Goal: Task Accomplishment & Management: Manage account settings

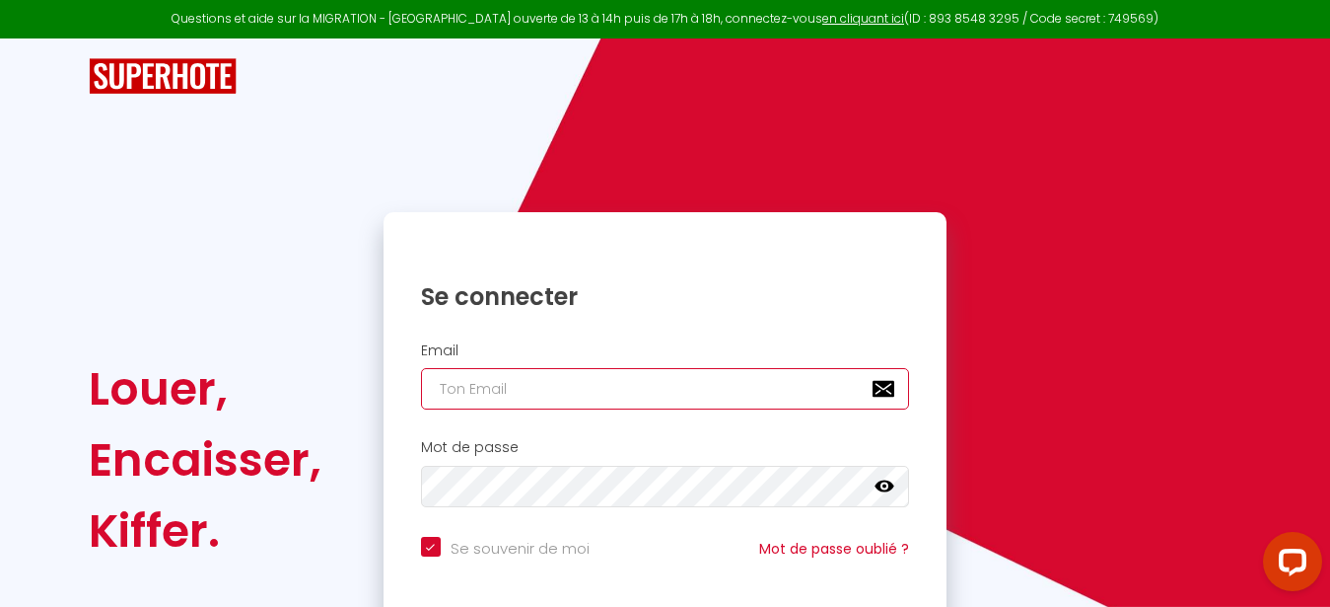
type input "g"
checkbox input "true"
type input "gm"
checkbox input "true"
type input "gme"
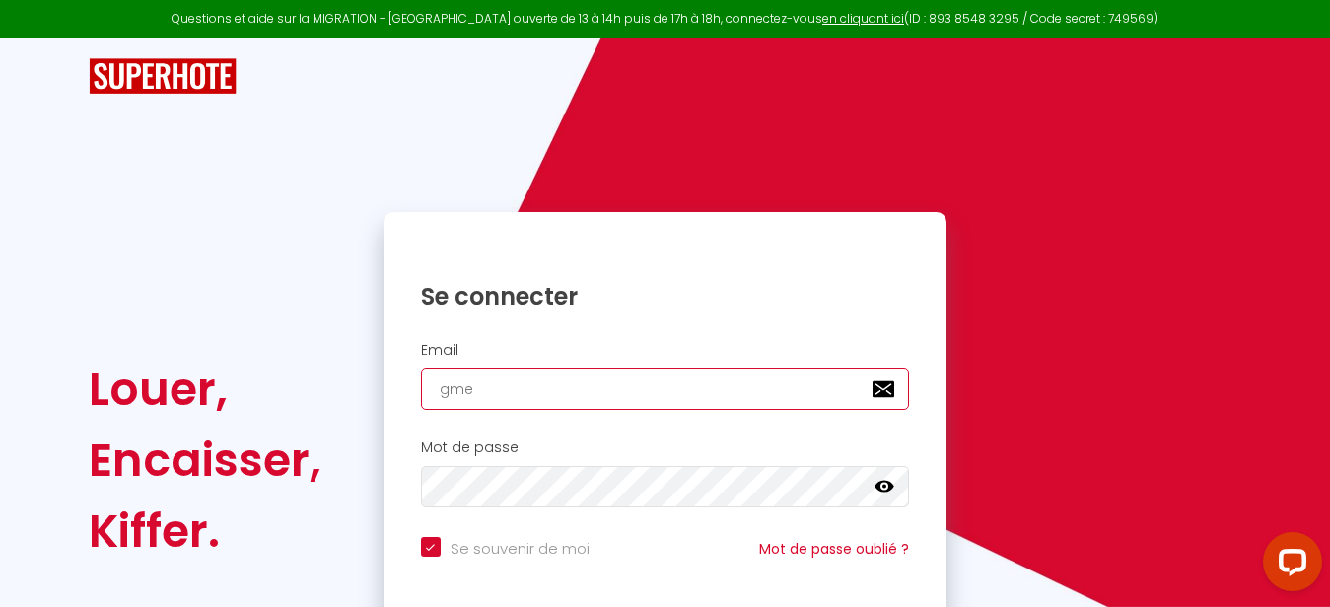
checkbox input "true"
type input "gmer"
checkbox input "true"
type input "gmerd"
checkbox input "true"
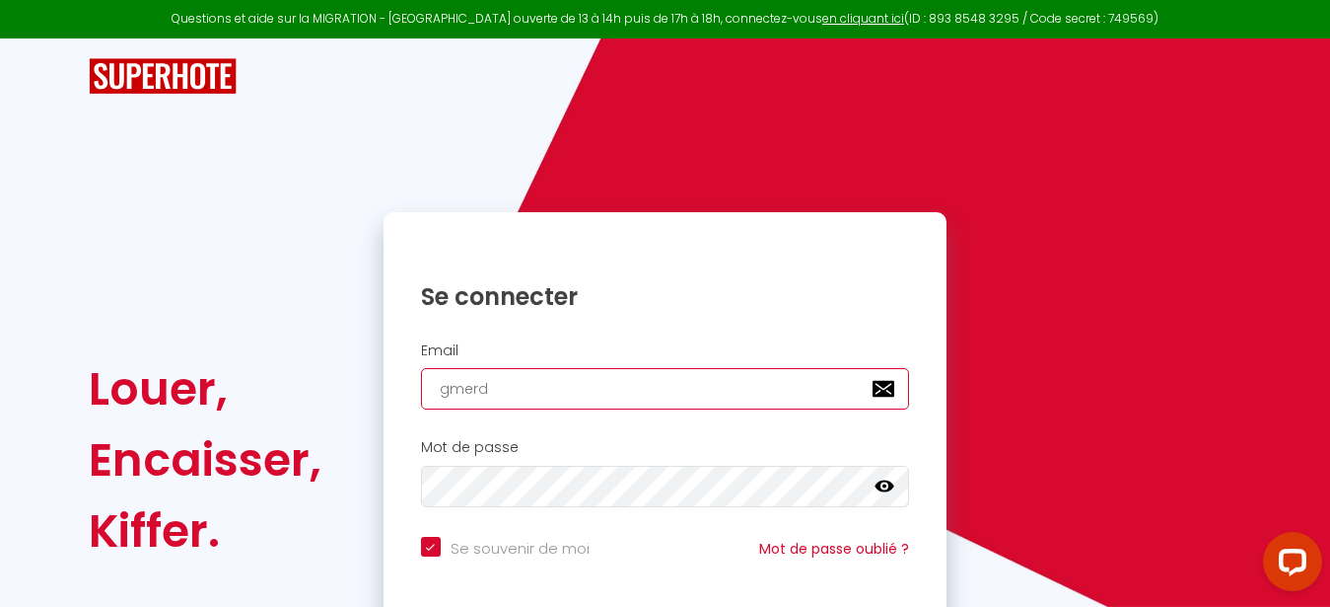
type input "gmerdr"
checkbox input "true"
type input "gmerdri"
checkbox input "true"
type input "gmerdrig"
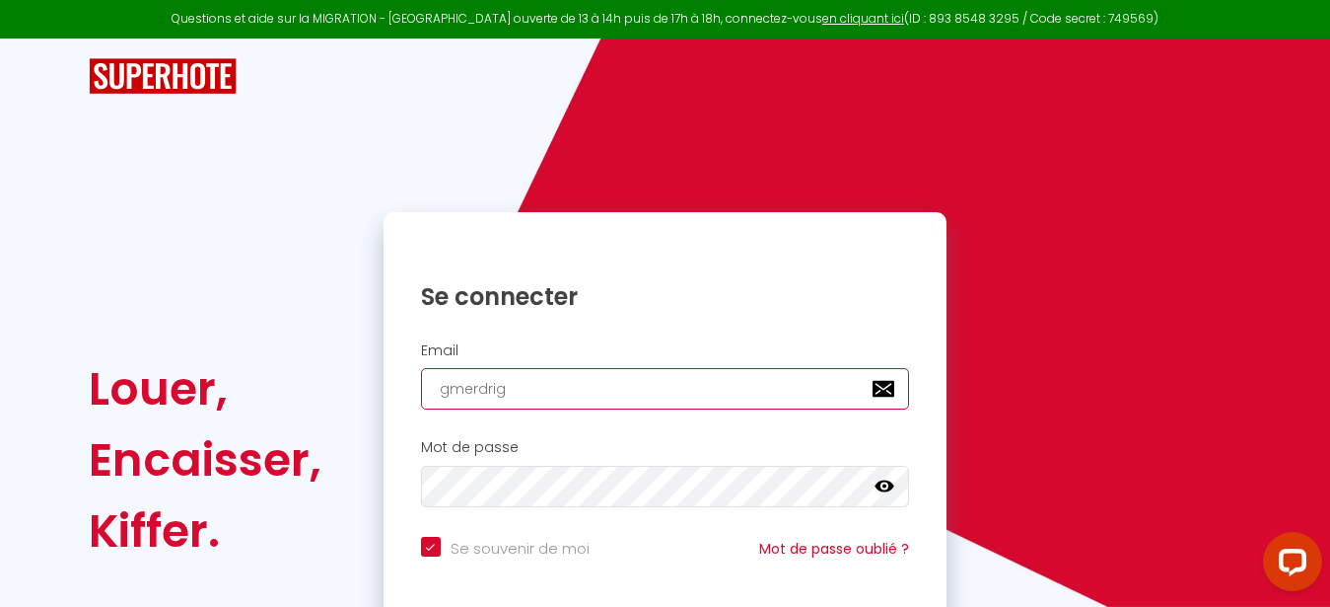
checkbox input "true"
type input "gmerdrign"
checkbox input "true"
type input "gmerdrigna"
checkbox input "true"
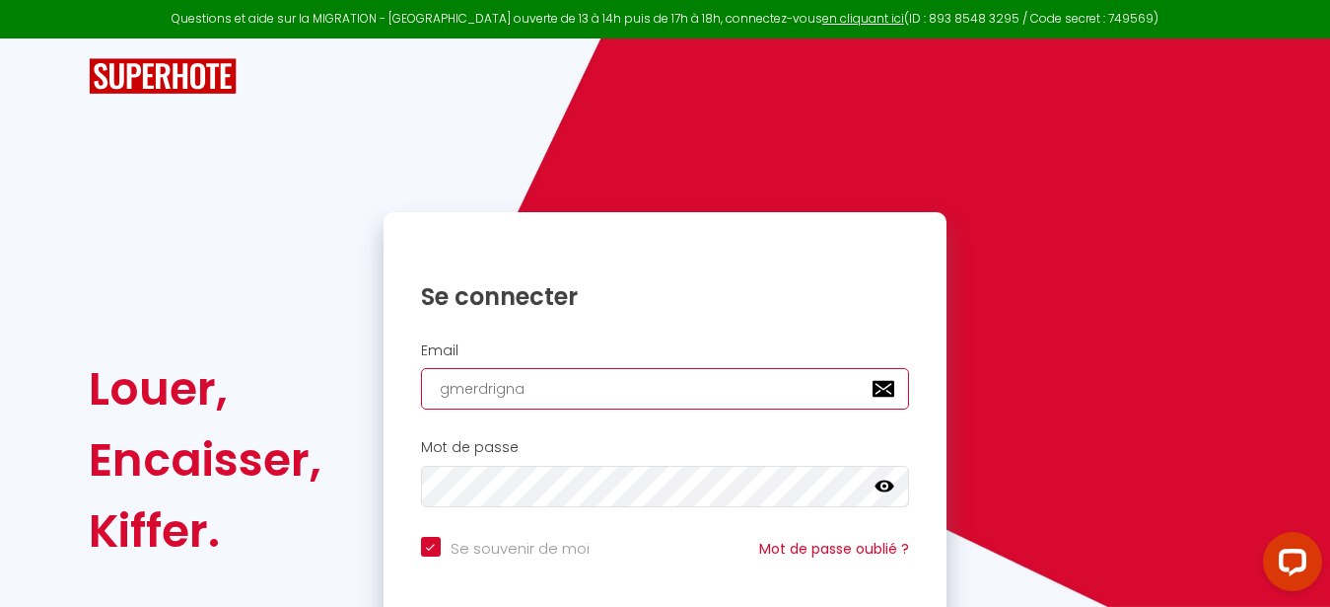
type input "gmerdrignac"
checkbox input "true"
type input "gmerdrignac@"
checkbox input "true"
type input "gmerdrignac@f"
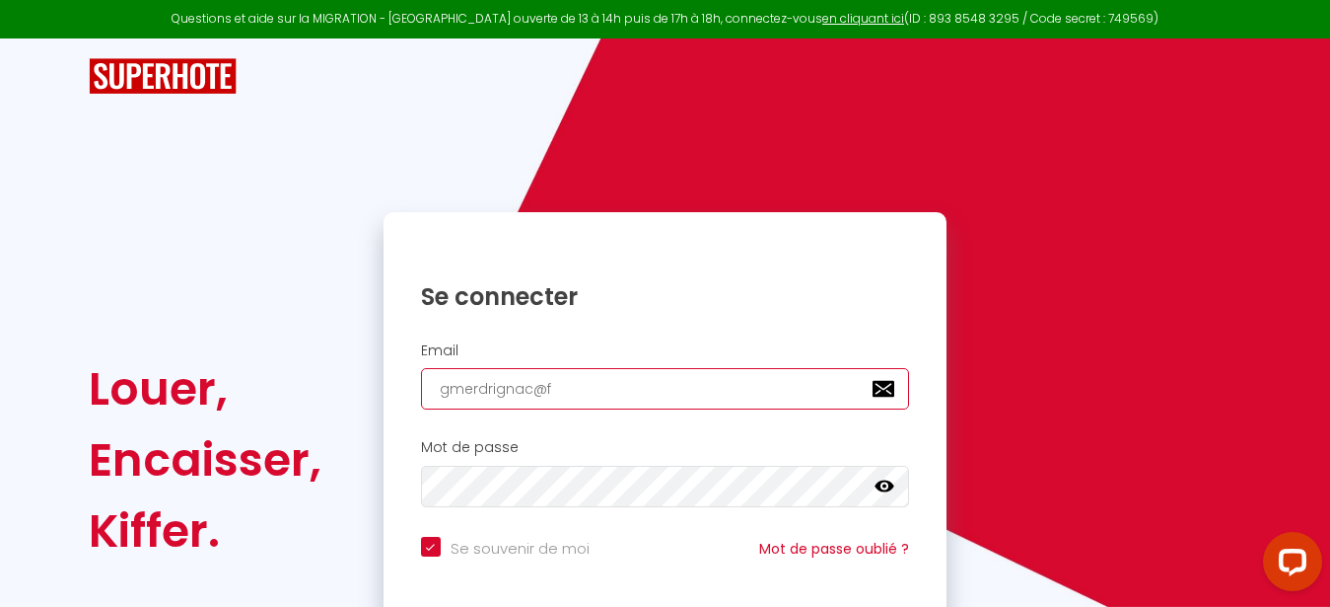
checkbox input "true"
type input "gmerdrignac@fr"
checkbox input "true"
type input "gmerdrignac@fre"
checkbox input "true"
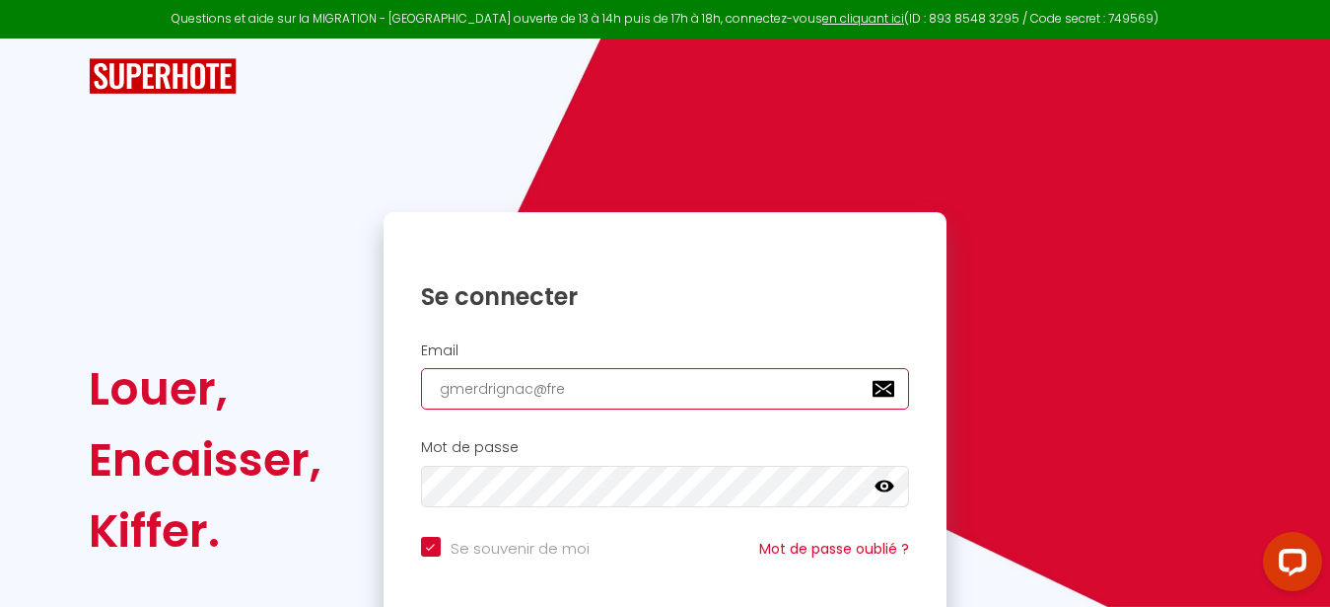
type input "gmerdrignac@free"
checkbox input "true"
type input "gmerdrignac@free."
checkbox input "true"
type input "gmerdrignac@free.f"
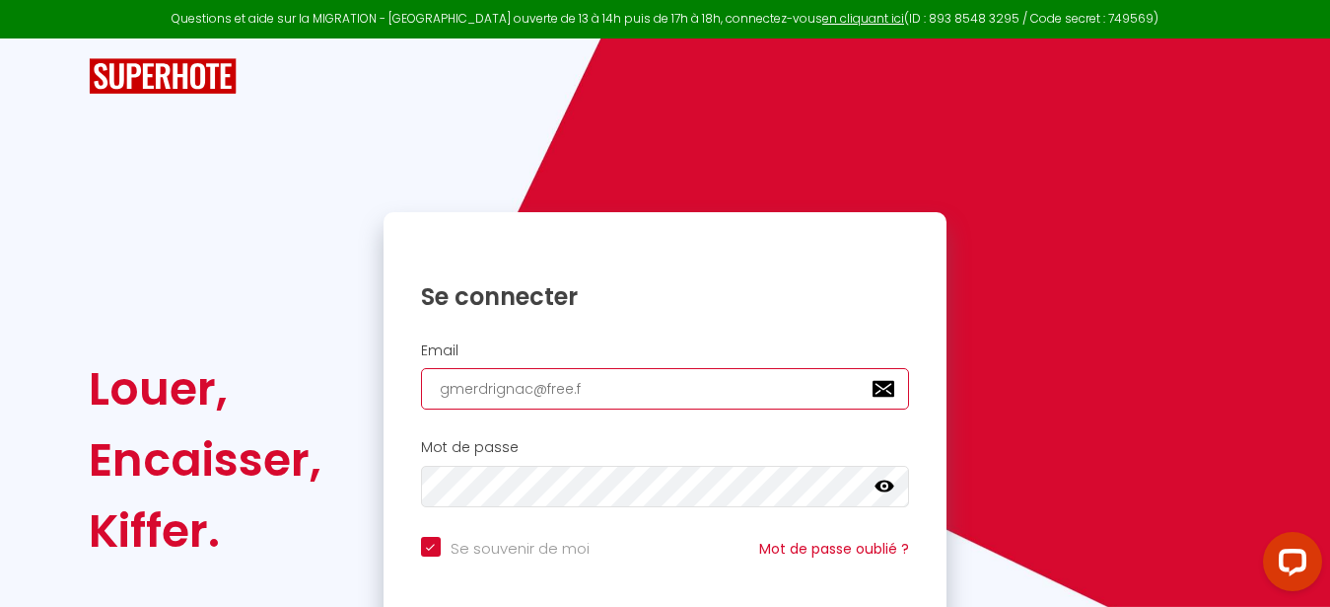
checkbox input "true"
type input "[EMAIL_ADDRESS][DOMAIN_NAME]"
checkbox input "true"
click at [539, 393] on input "[EMAIL_ADDRESS][DOMAIN_NAME]" at bounding box center [665, 388] width 489 height 41
type input "[EMAIL_ADDRESS][DOMAIN_NAME]"
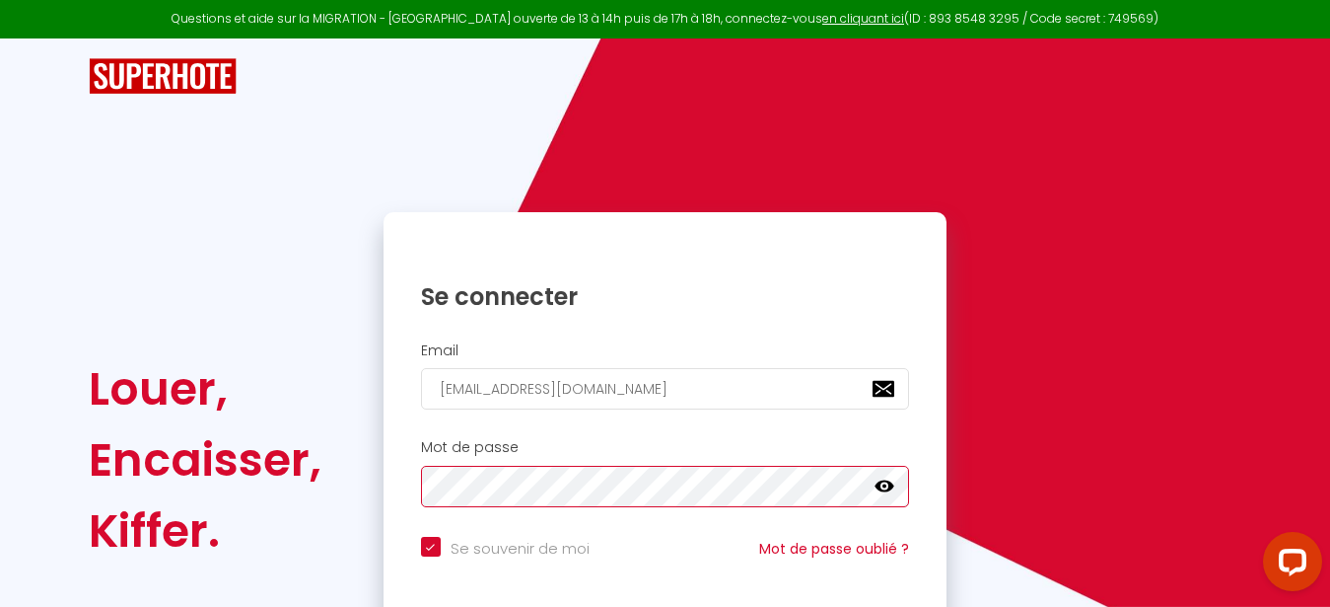
checkbox input "true"
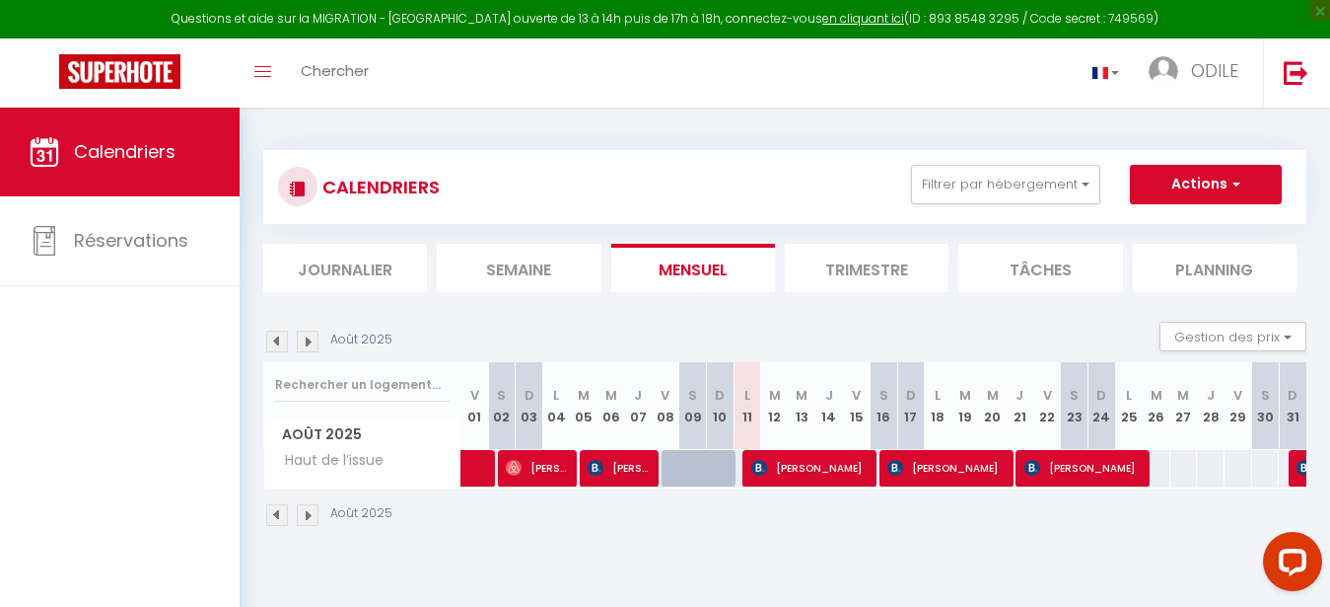
click at [277, 519] on img at bounding box center [277, 515] width 22 height 22
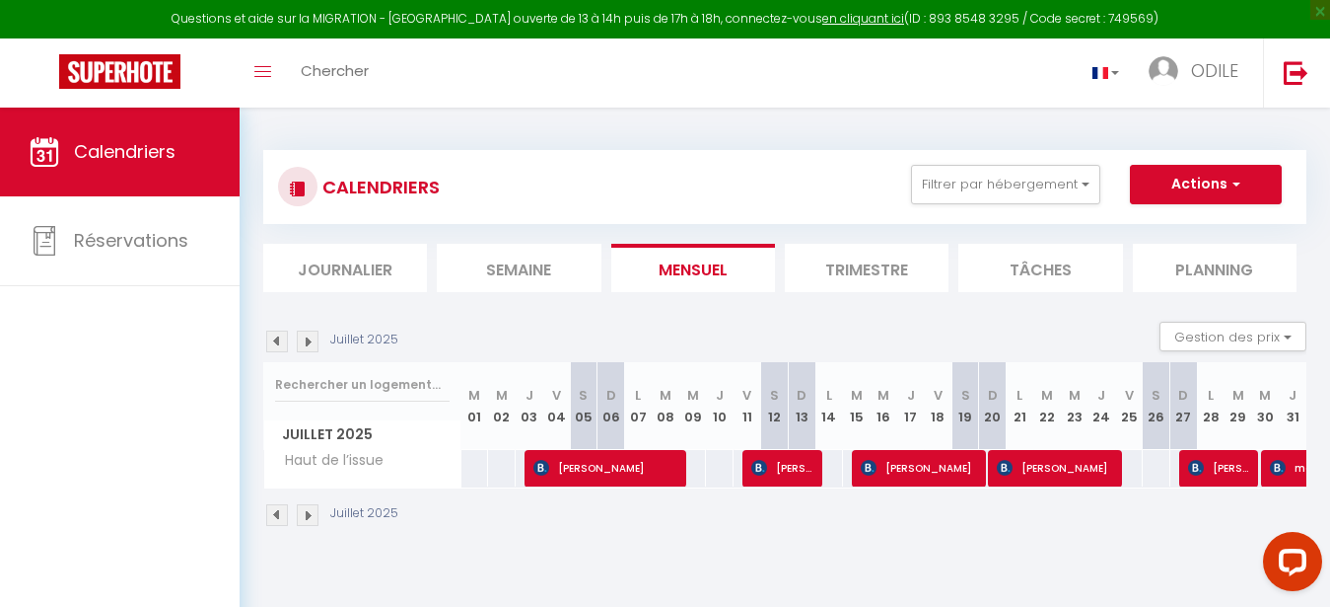
click at [311, 517] on img at bounding box center [308, 515] width 22 height 22
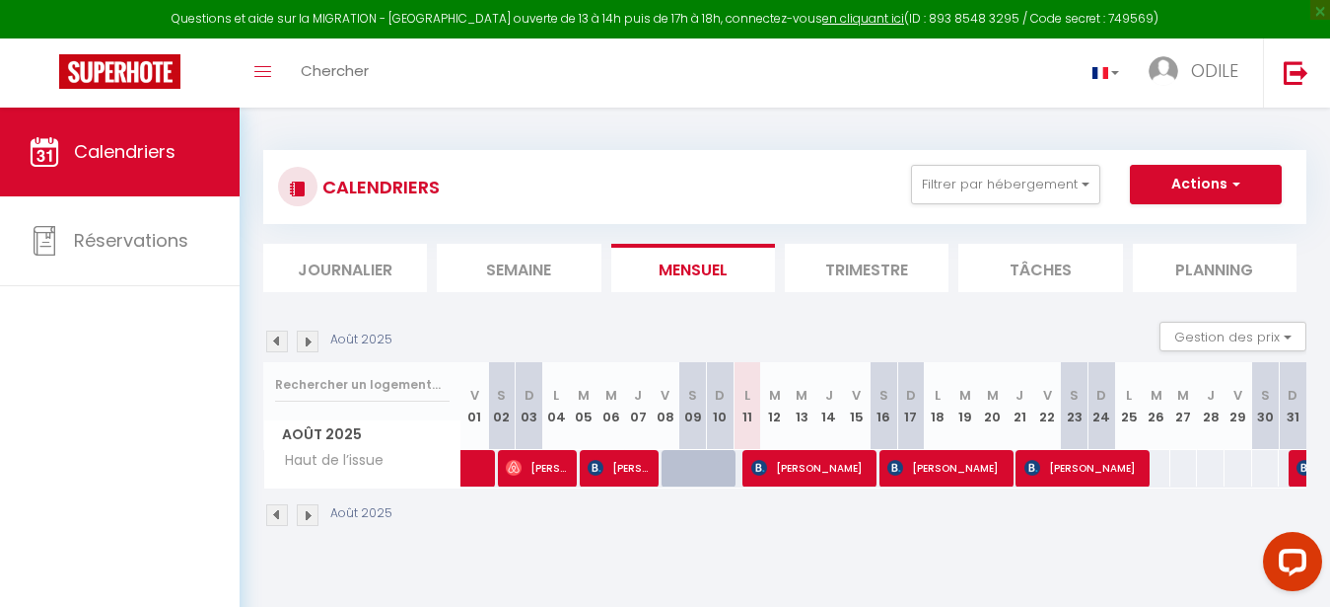
click at [273, 516] on img at bounding box center [277, 515] width 22 height 22
select select
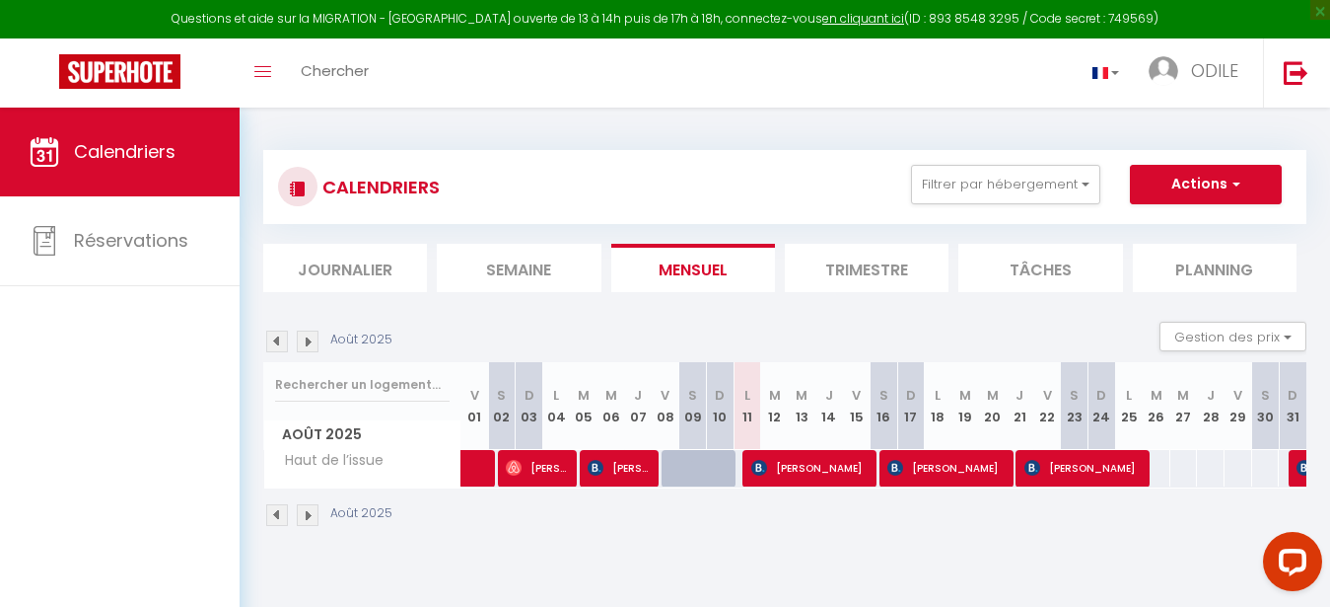
select select
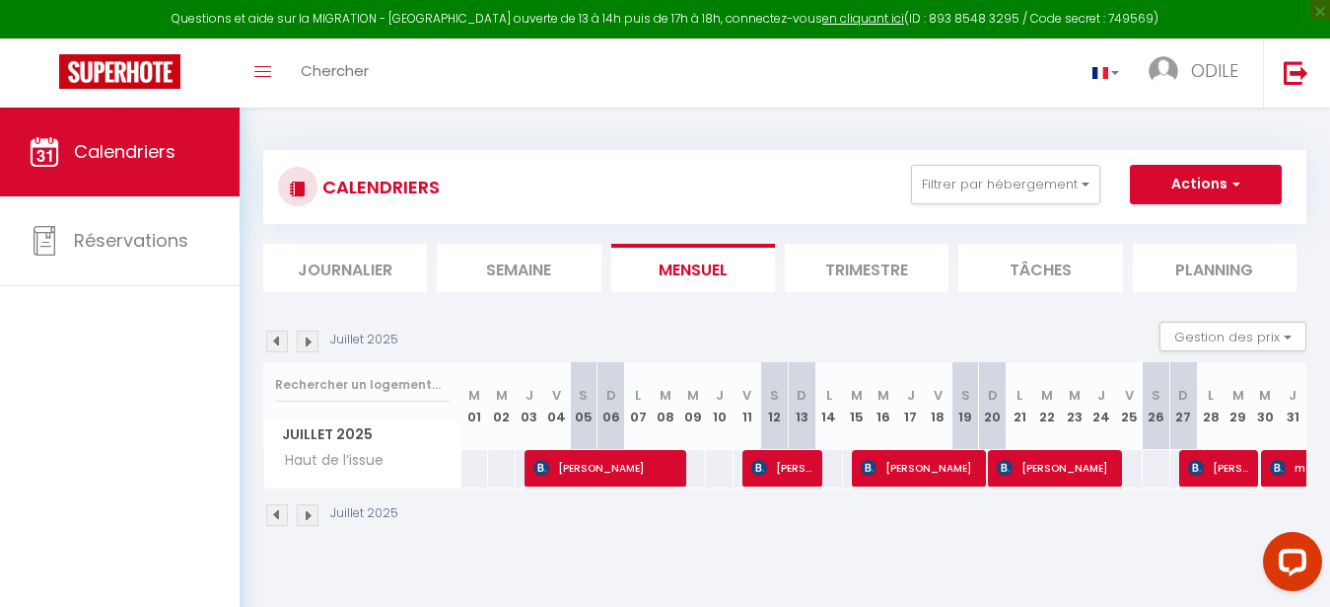
click at [1282, 463] on img at bounding box center [1278, 468] width 16 height 16
select select "OK"
select select "0"
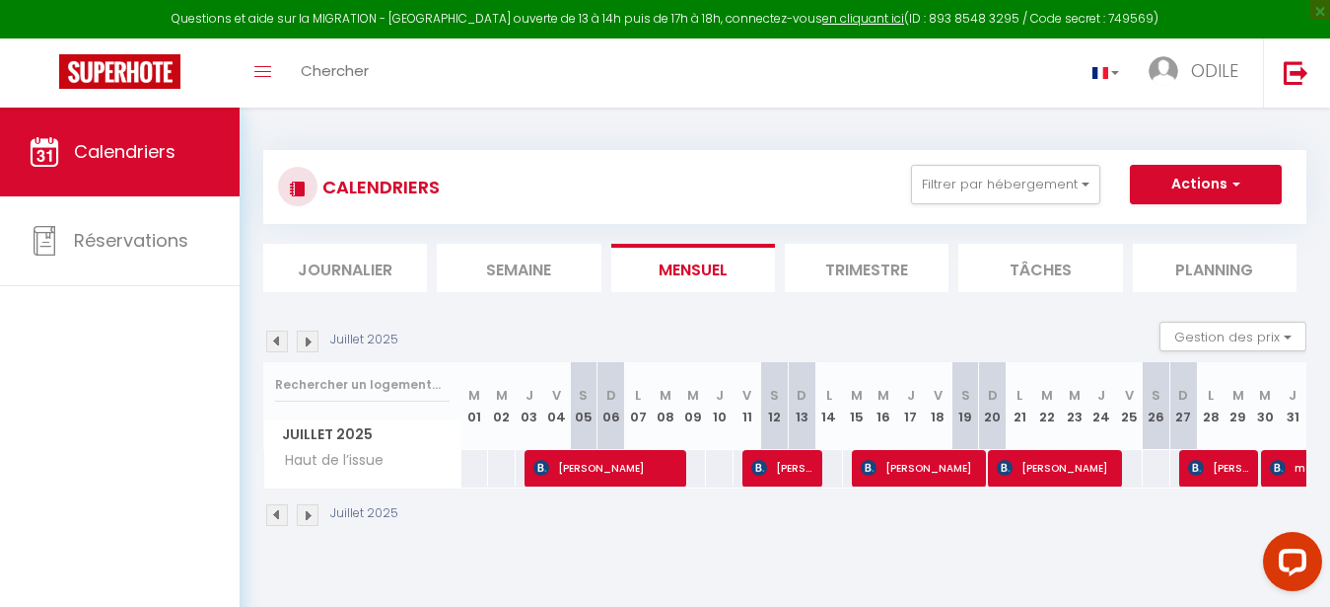
select select "1"
select select
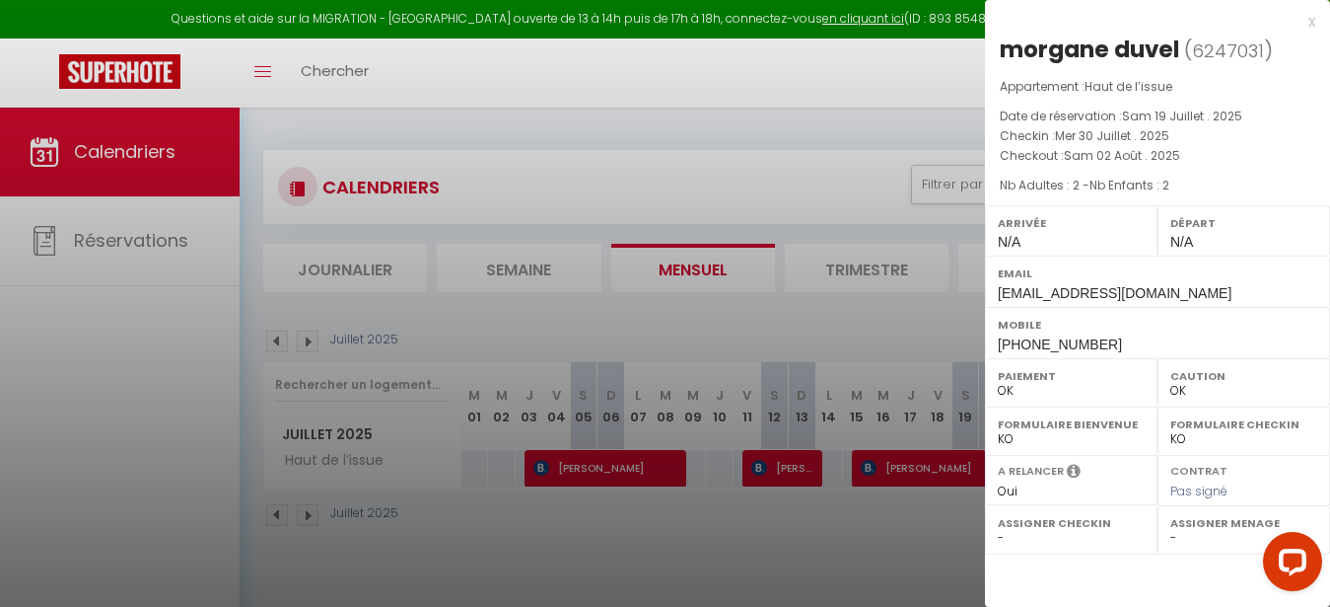
click at [972, 518] on div at bounding box center [665, 303] width 1330 height 607
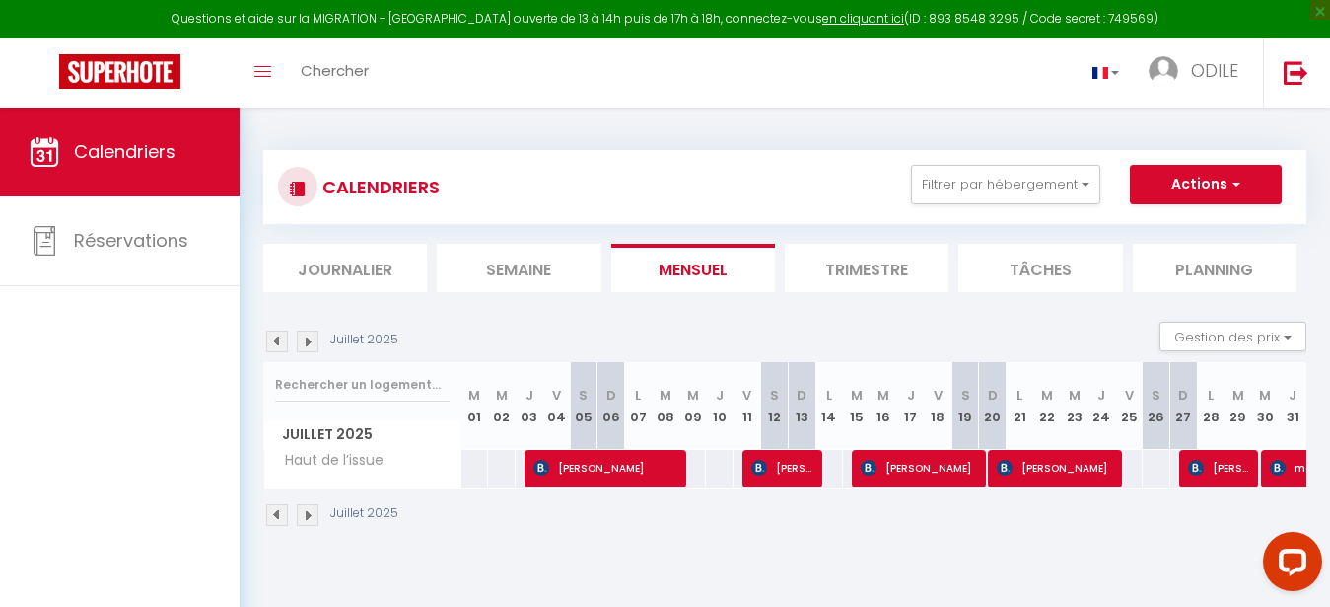
click at [1087, 478] on span "[PERSON_NAME]" at bounding box center [1056, 467] width 119 height 37
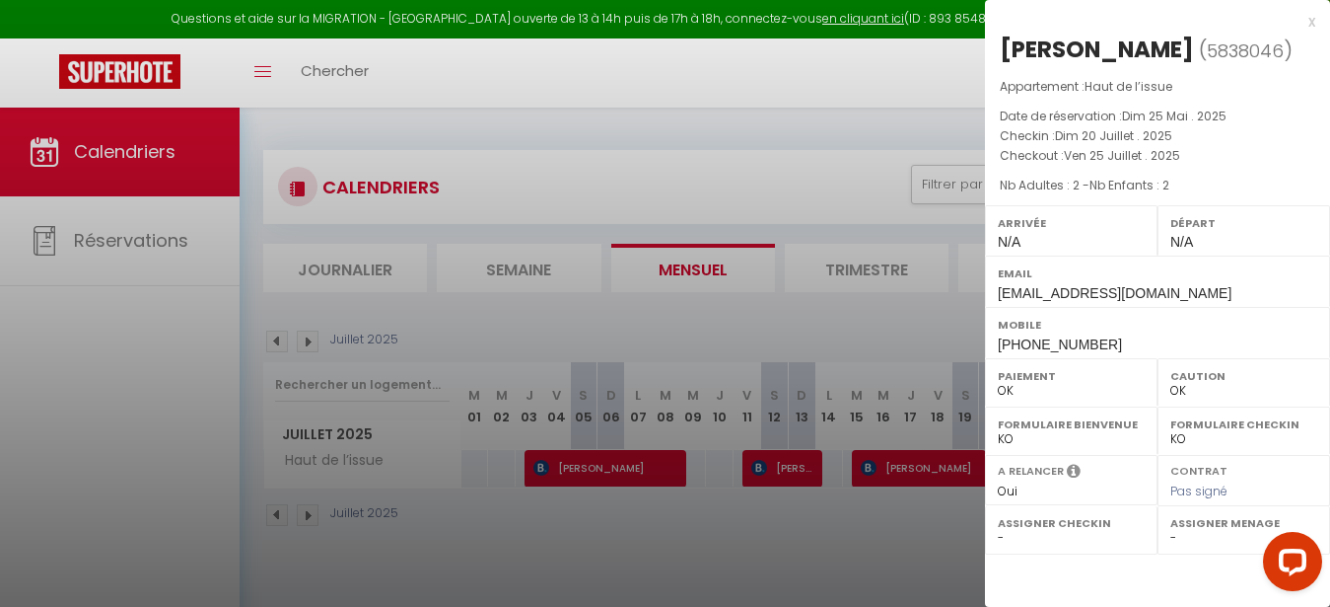
click at [916, 529] on div at bounding box center [665, 303] width 1330 height 607
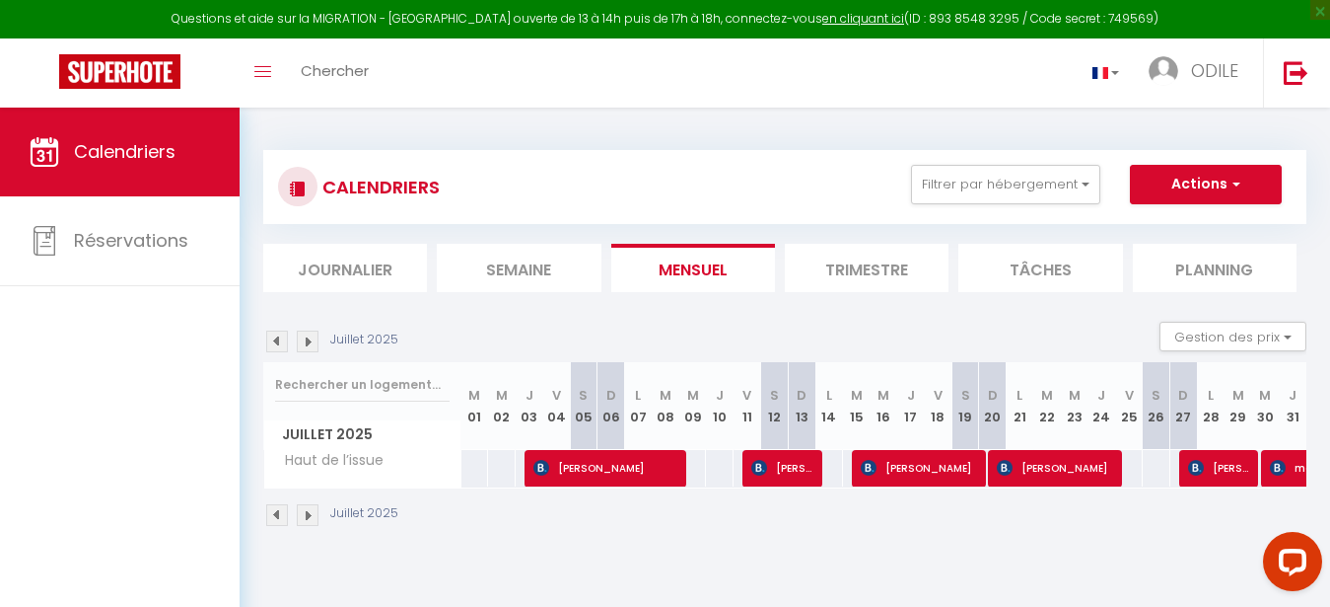
click at [949, 469] on span "[PERSON_NAME]" at bounding box center [920, 467] width 119 height 37
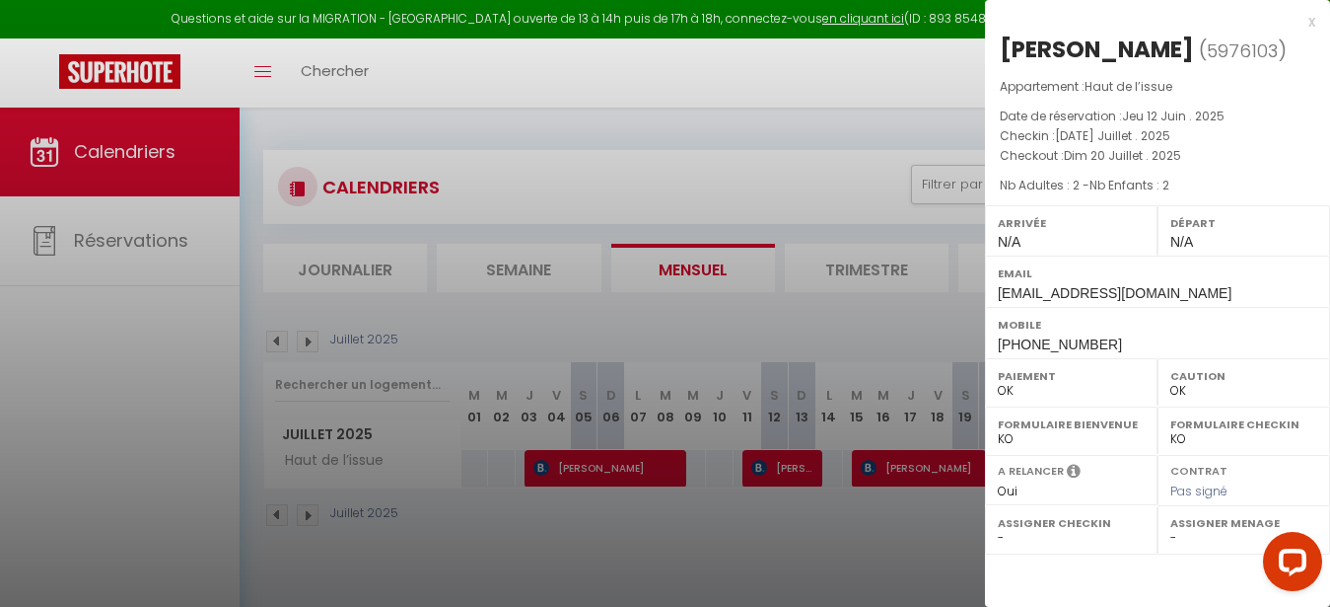
click at [939, 508] on div at bounding box center [665, 303] width 1330 height 607
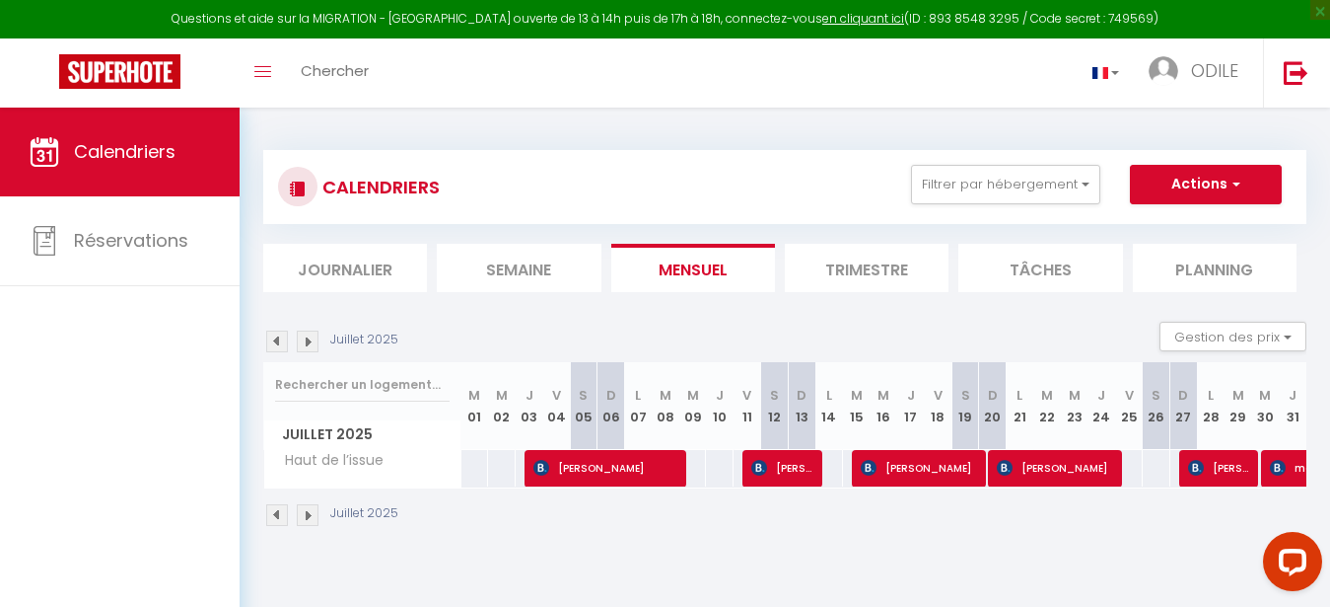
click at [1225, 478] on span "[PERSON_NAME]" at bounding box center [1220, 467] width 64 height 37
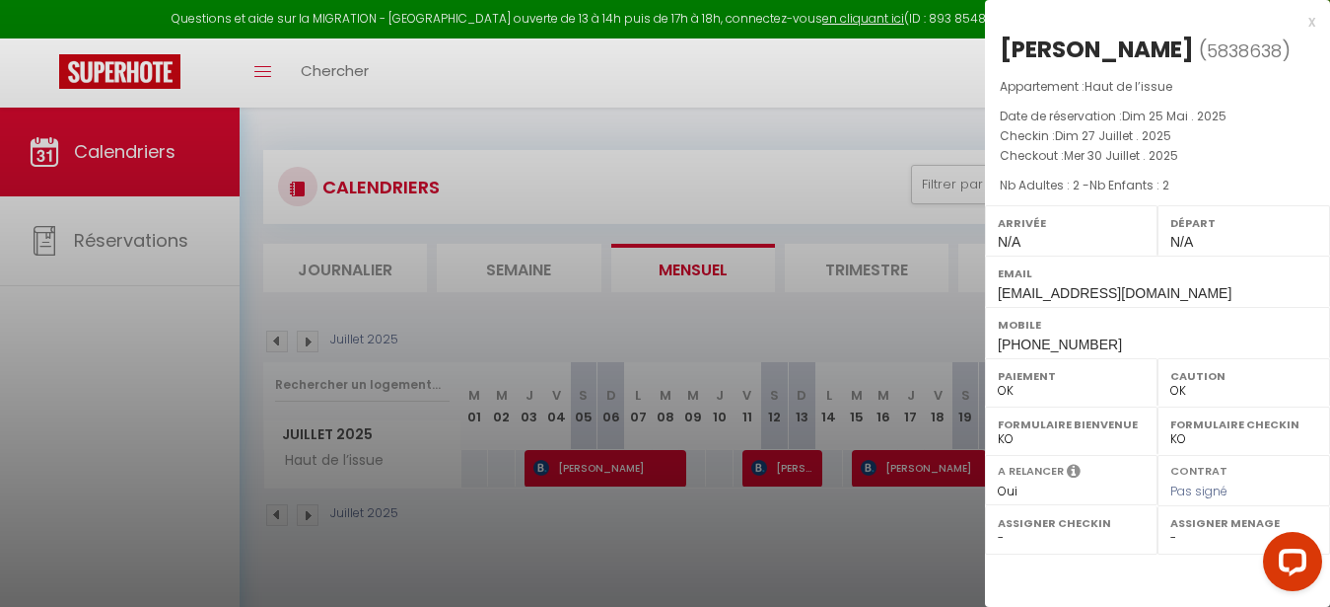
drag, startPoint x: 889, startPoint y: 490, endPoint x: 927, endPoint y: 495, distance: 38.8
click at [890, 490] on div at bounding box center [665, 303] width 1330 height 607
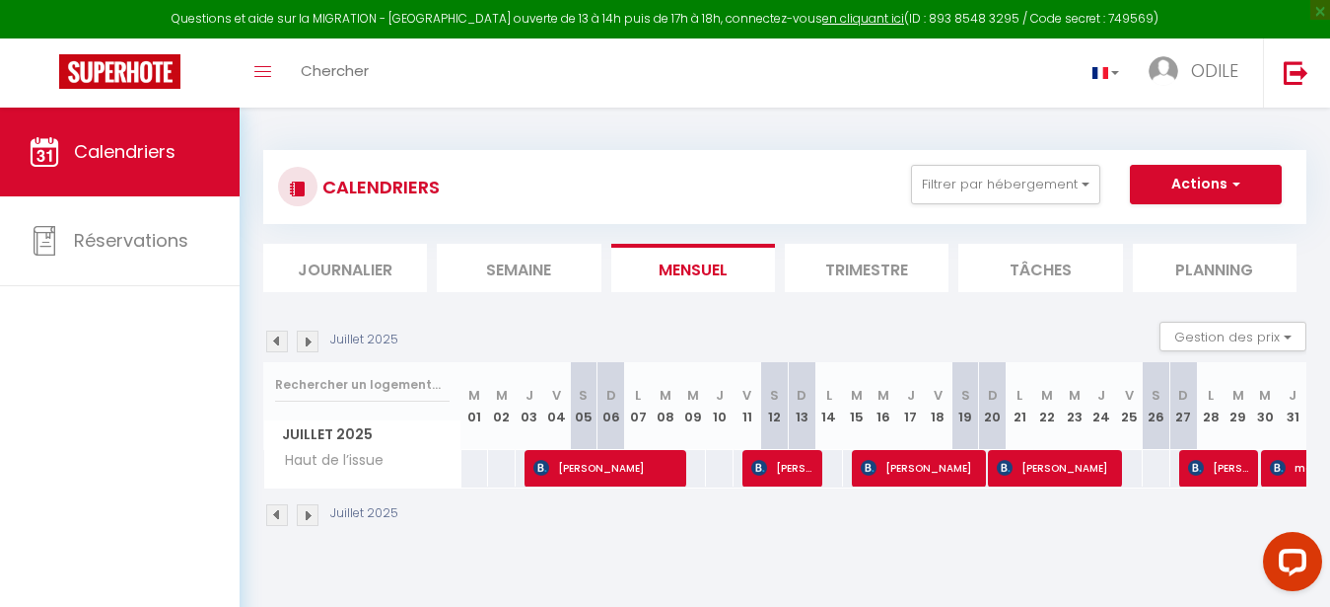
click at [1278, 467] on img at bounding box center [1278, 468] width 16 height 16
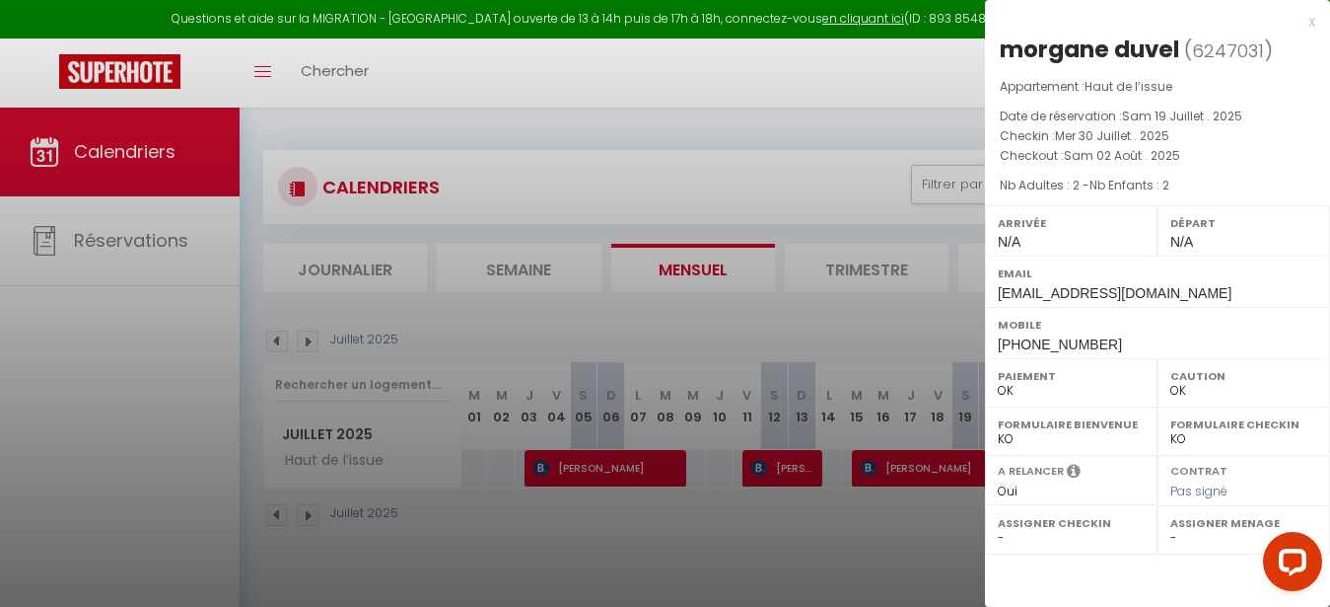
click at [909, 532] on div at bounding box center [665, 303] width 1330 height 607
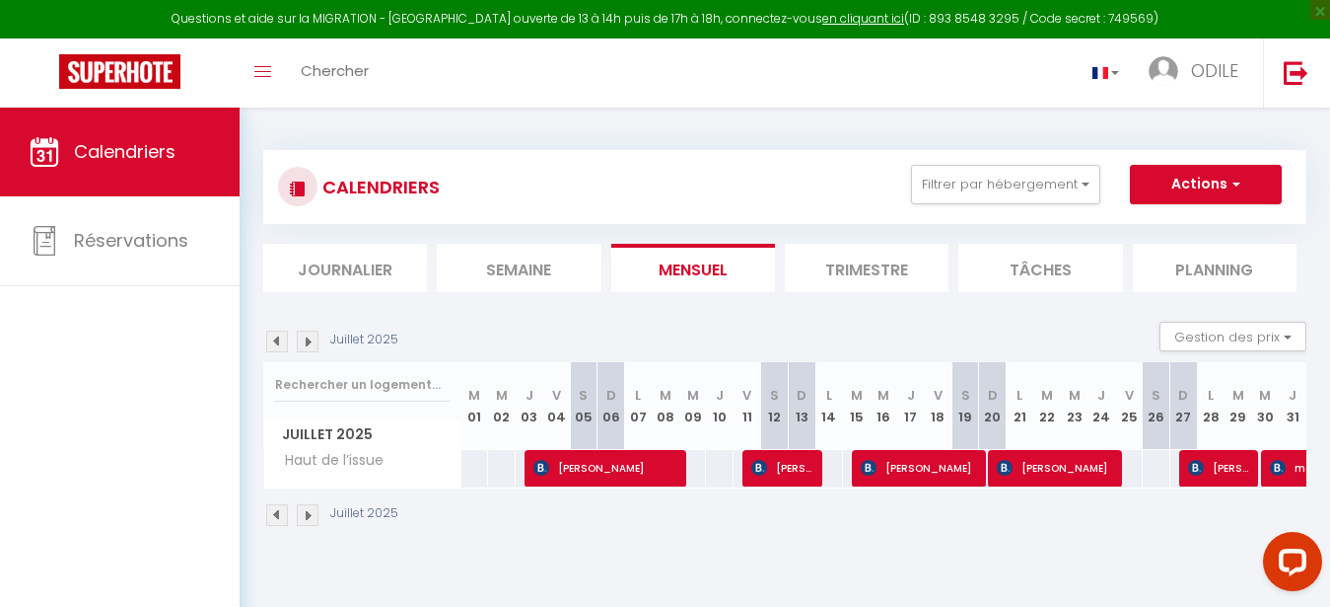
click at [303, 511] on img at bounding box center [308, 515] width 22 height 22
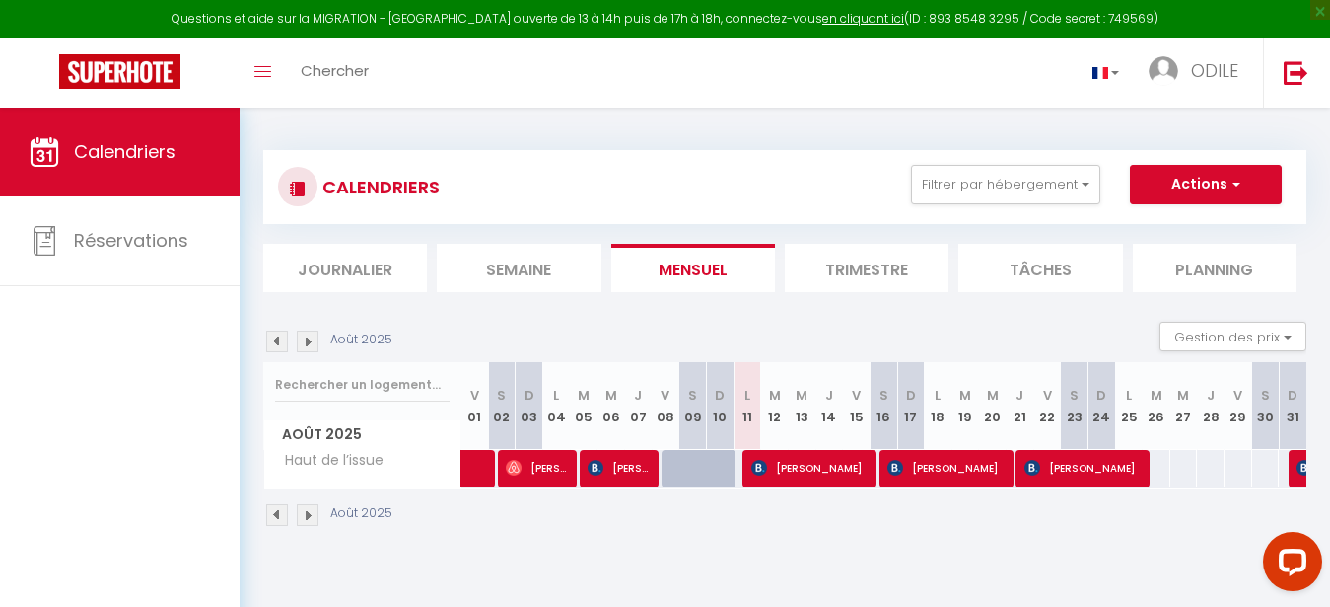
click at [273, 509] on img at bounding box center [277, 515] width 22 height 22
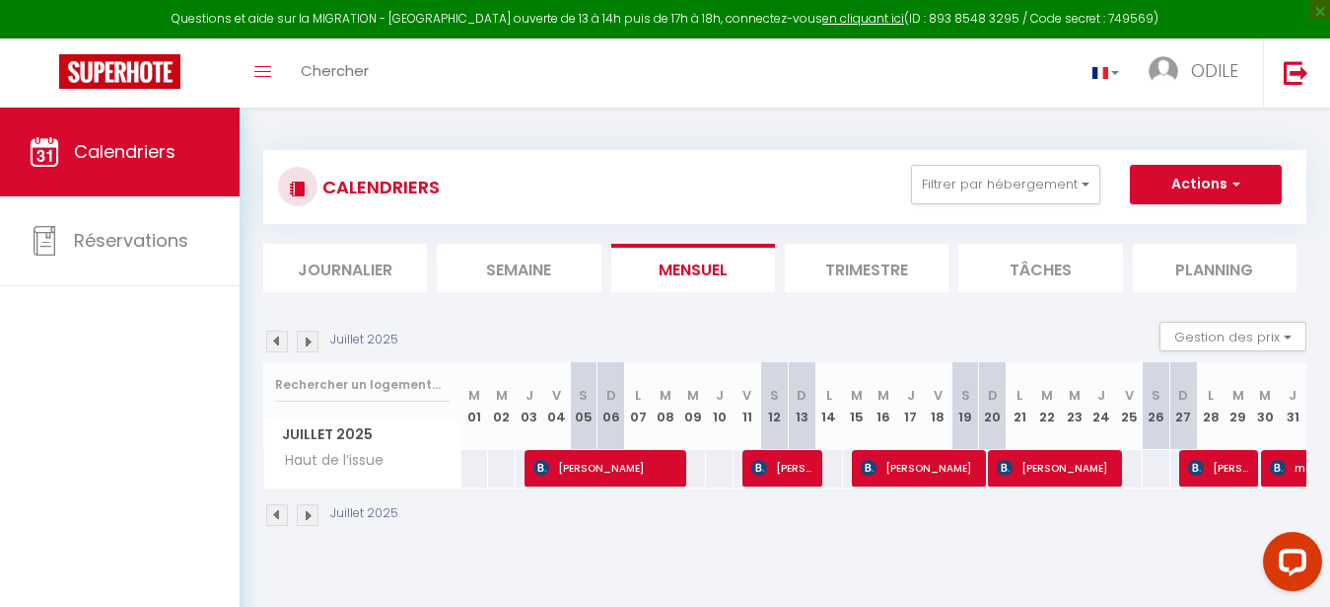
click at [314, 508] on img at bounding box center [308, 515] width 22 height 22
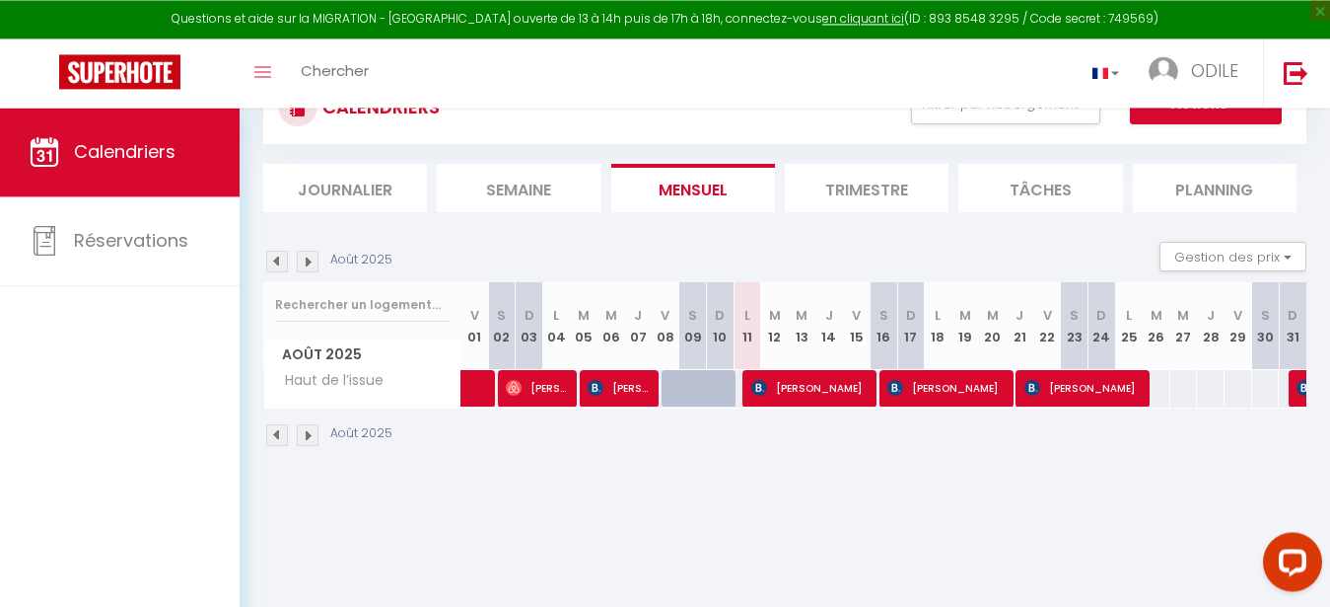
scroll to position [101, 0]
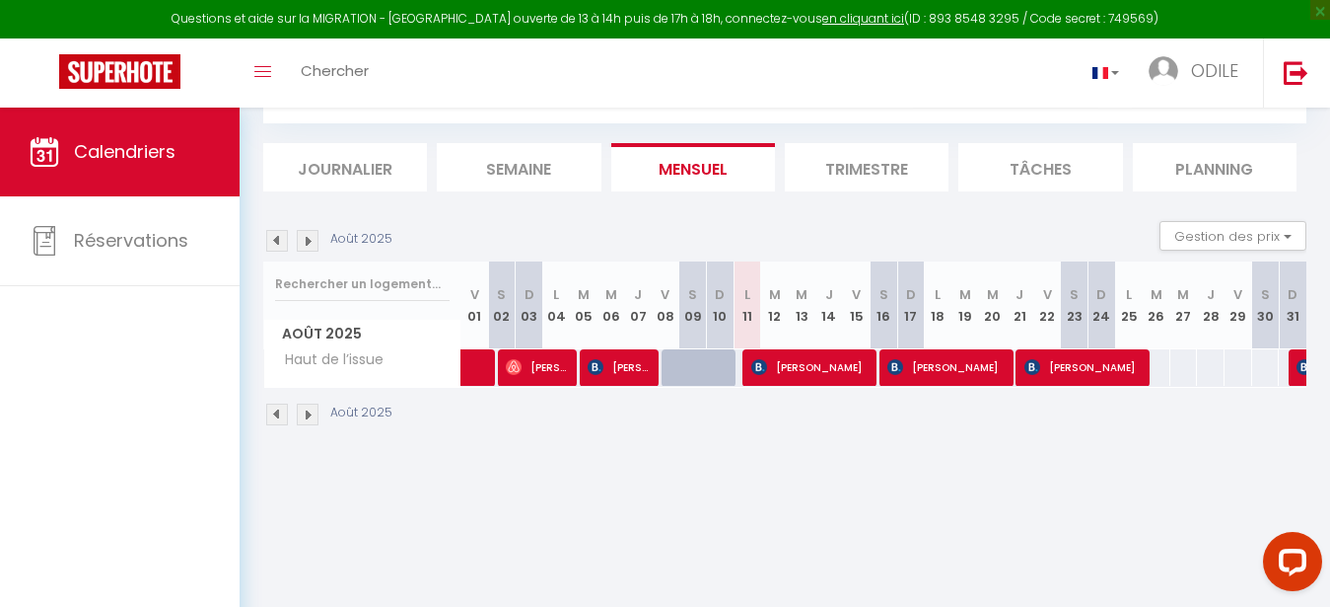
click at [272, 411] on img at bounding box center [277, 414] width 22 height 22
select select "0"
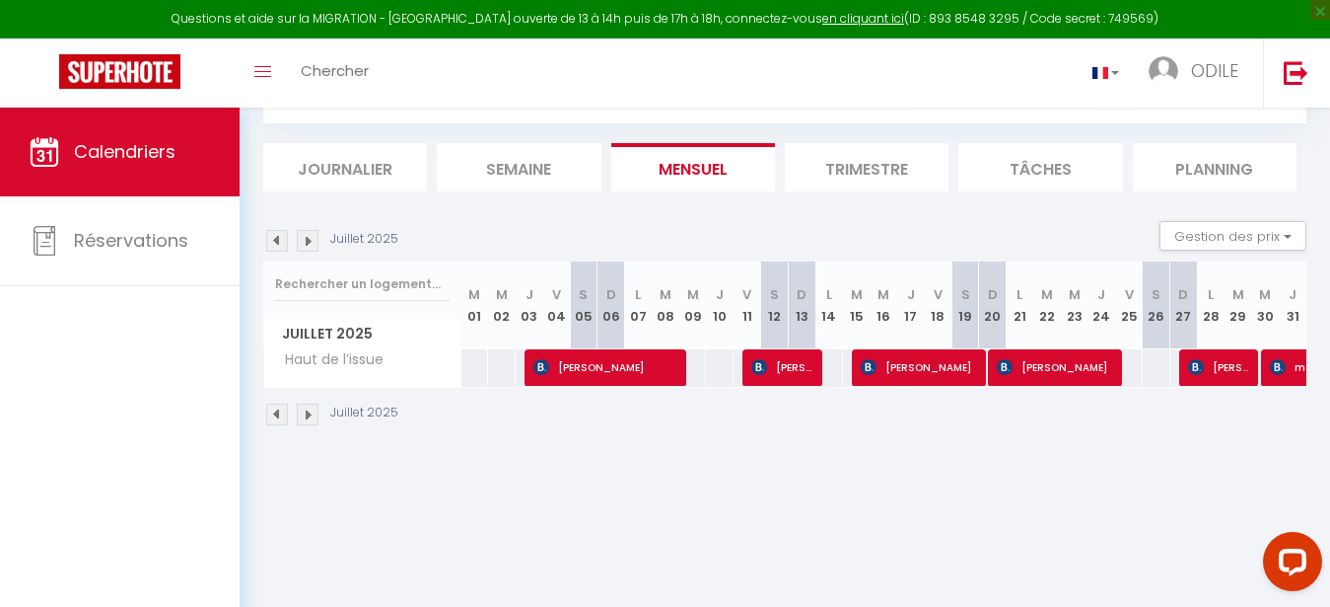
click at [1081, 360] on span "[PERSON_NAME]" at bounding box center [1056, 366] width 119 height 37
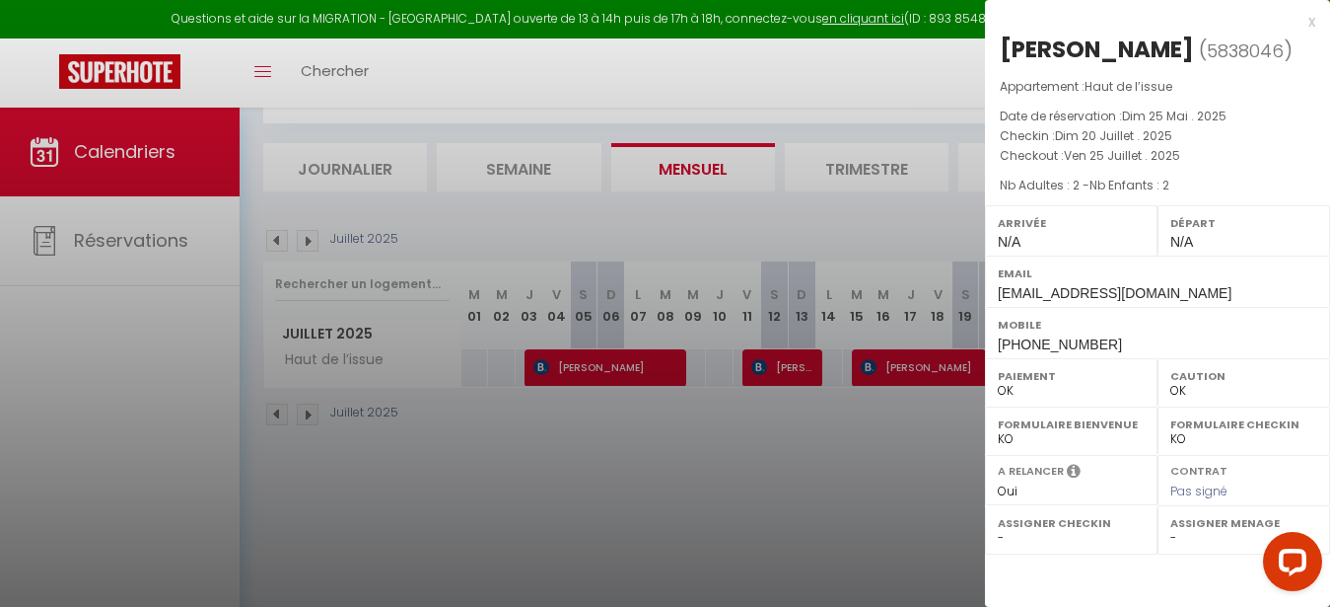
click at [880, 471] on div at bounding box center [665, 303] width 1330 height 607
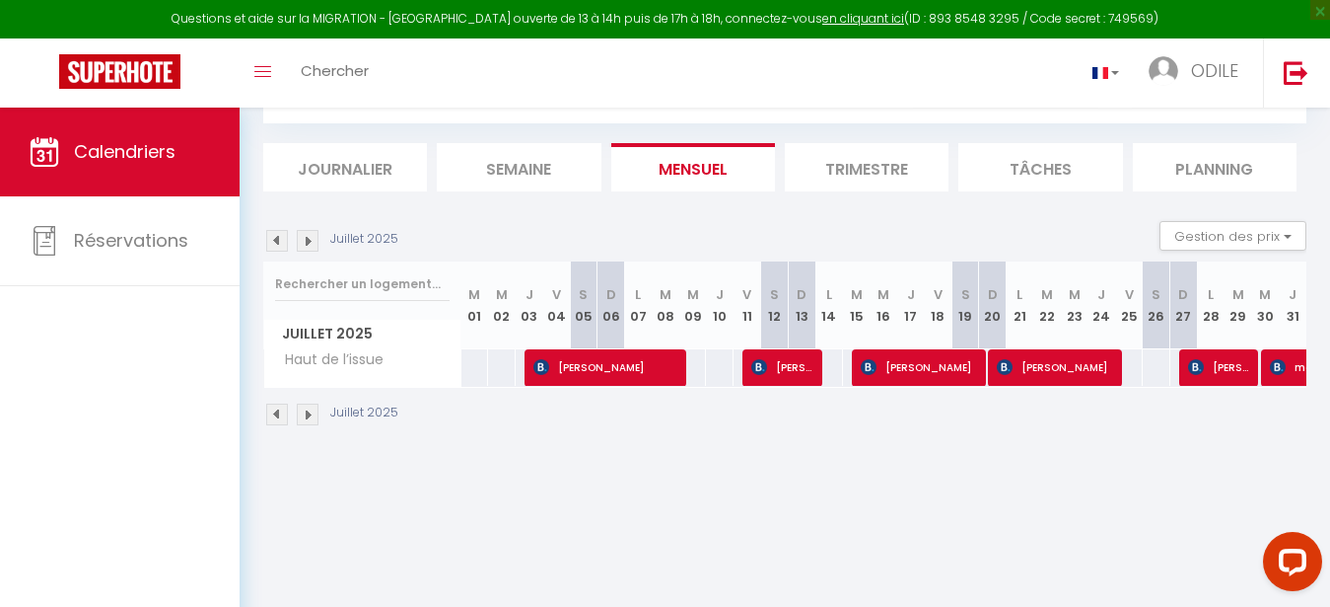
click at [922, 377] on span "[PERSON_NAME]" at bounding box center [920, 366] width 119 height 37
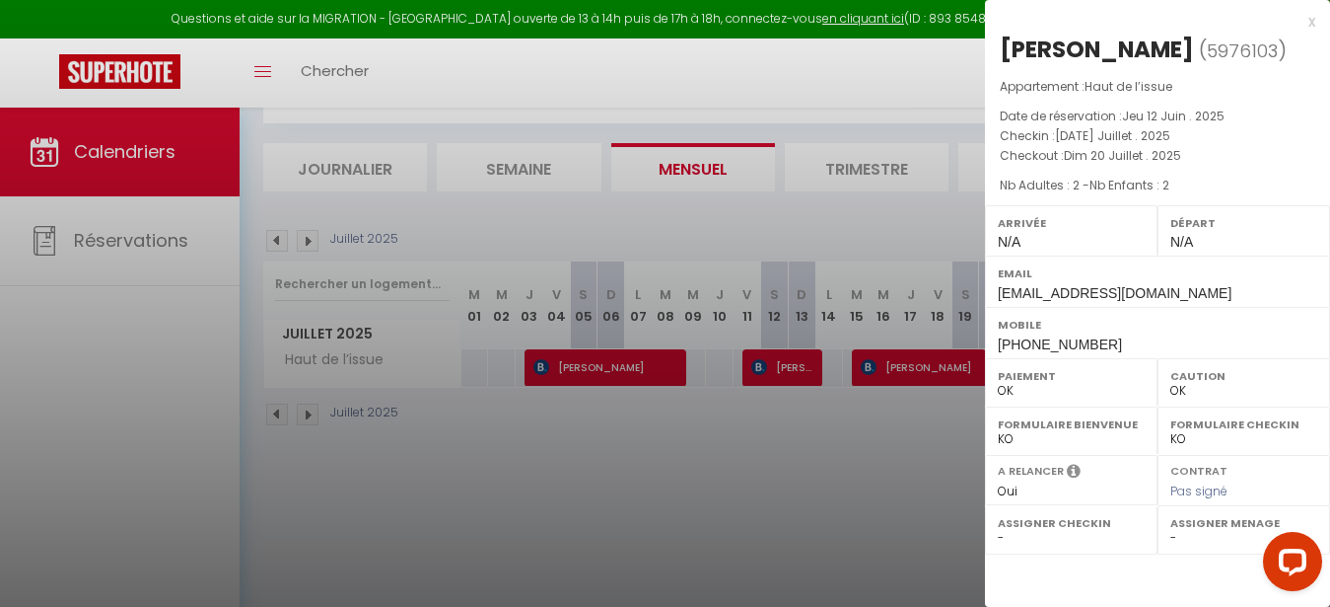
click at [921, 400] on div at bounding box center [665, 303] width 1330 height 607
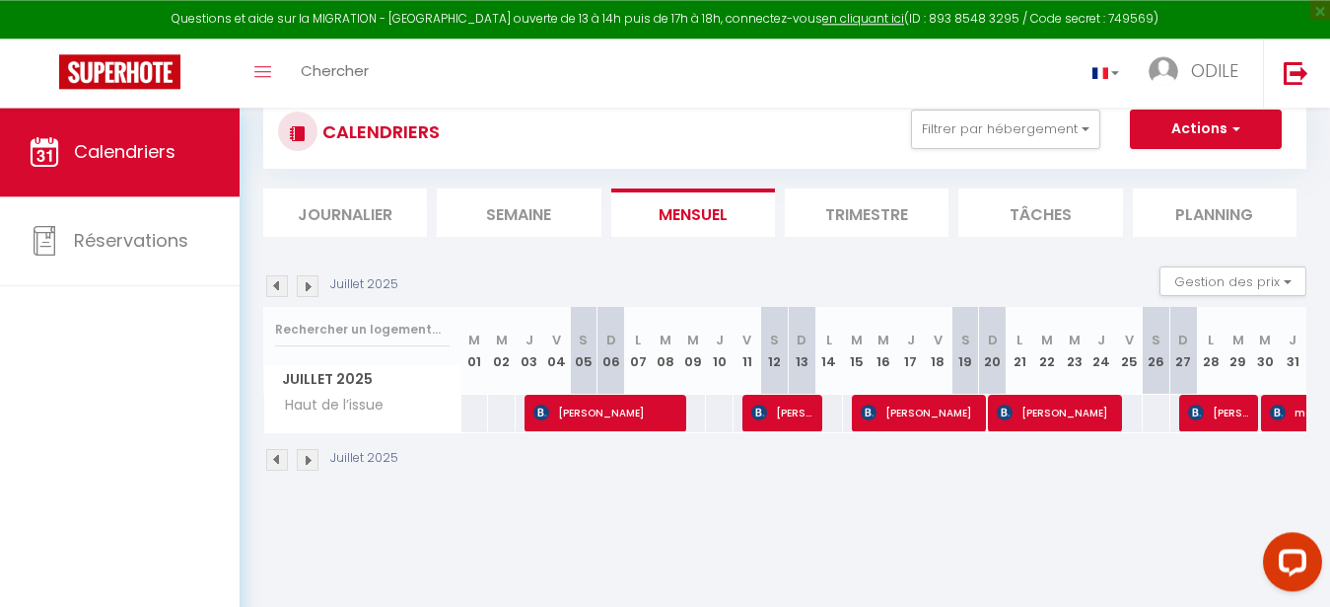
scroll to position [108, 0]
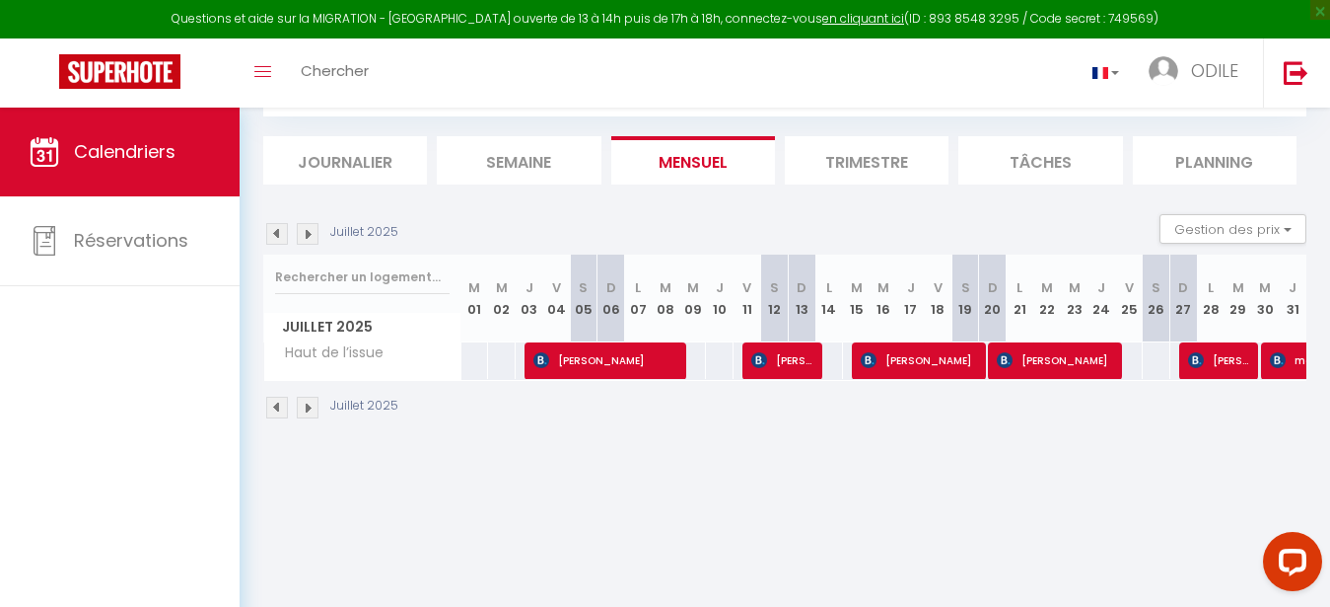
click at [309, 405] on img at bounding box center [308, 407] width 22 height 22
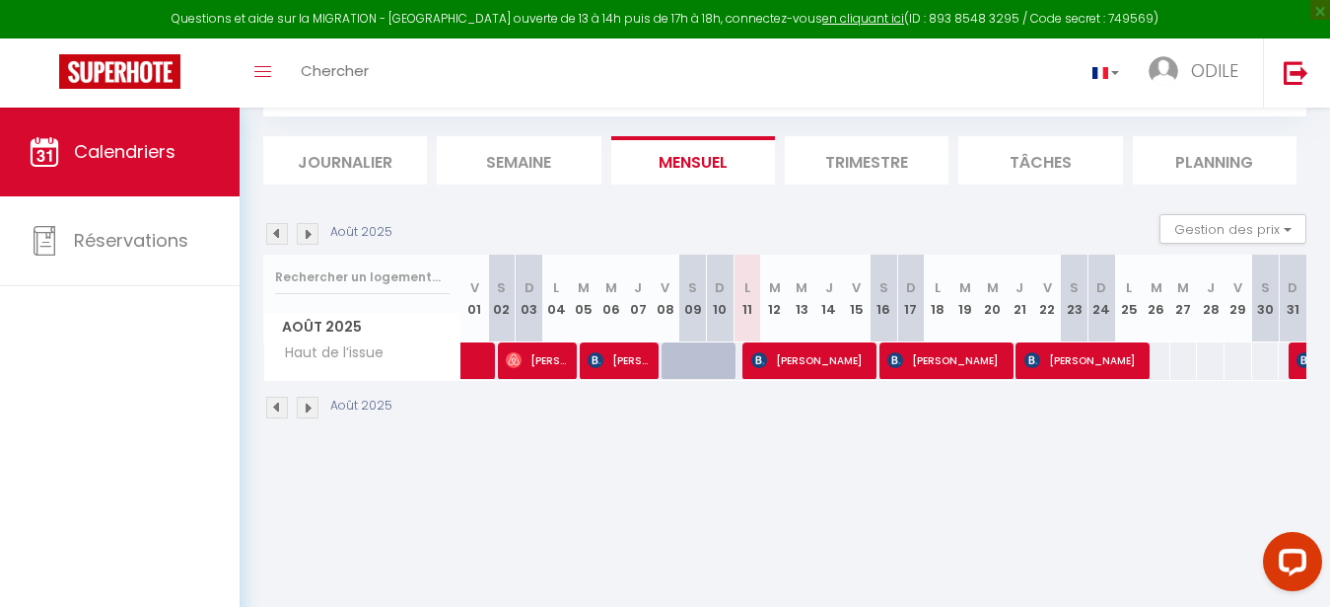
click at [813, 371] on span "[PERSON_NAME]" at bounding box center [811, 359] width 119 height 37
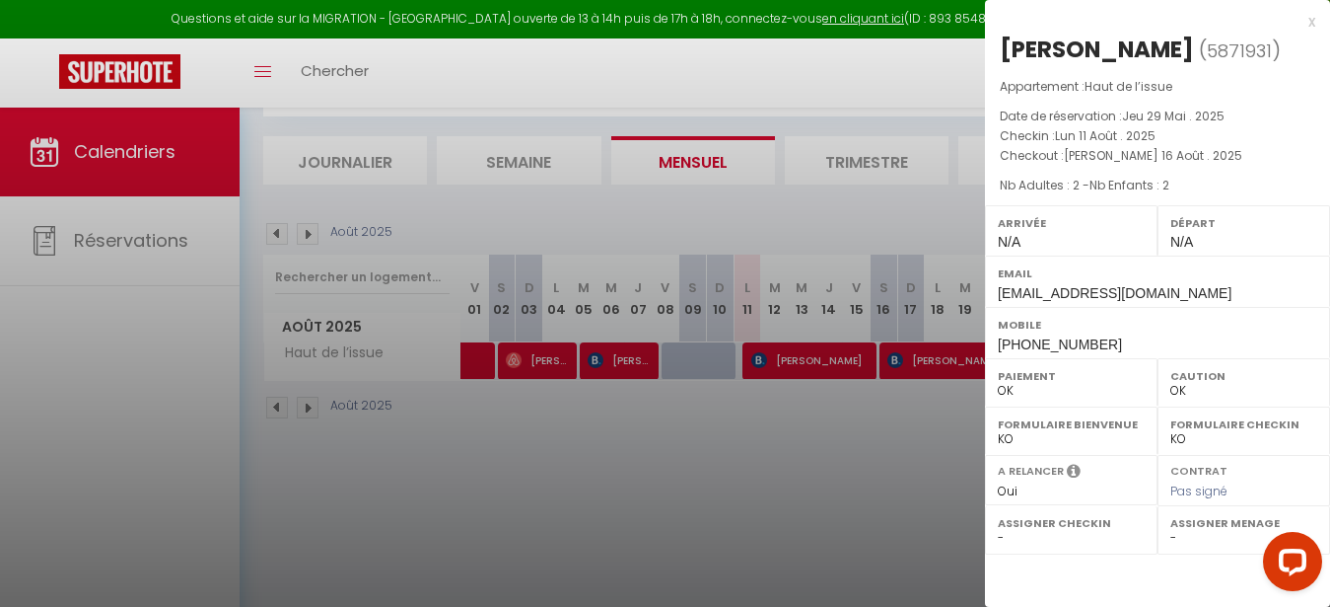
click at [813, 405] on div at bounding box center [665, 303] width 1330 height 607
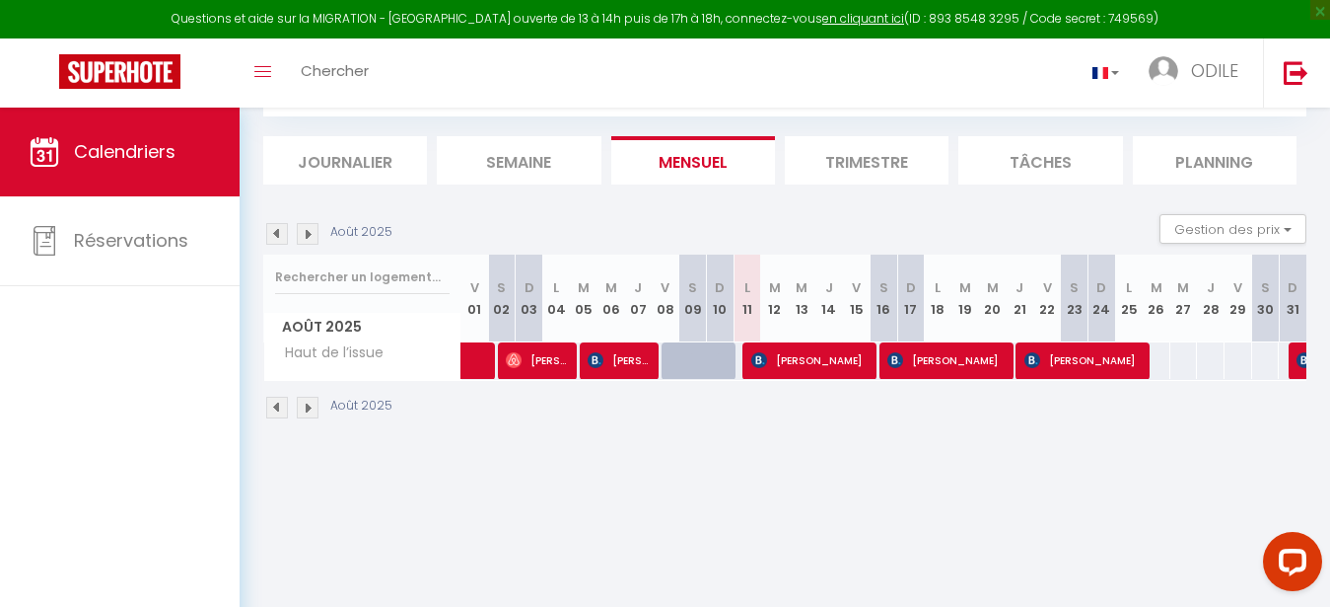
drag, startPoint x: 632, startPoint y: 369, endPoint x: 628, endPoint y: 359, distance: 10.6
click at [632, 368] on span "[PERSON_NAME]" at bounding box center [620, 359] width 64 height 37
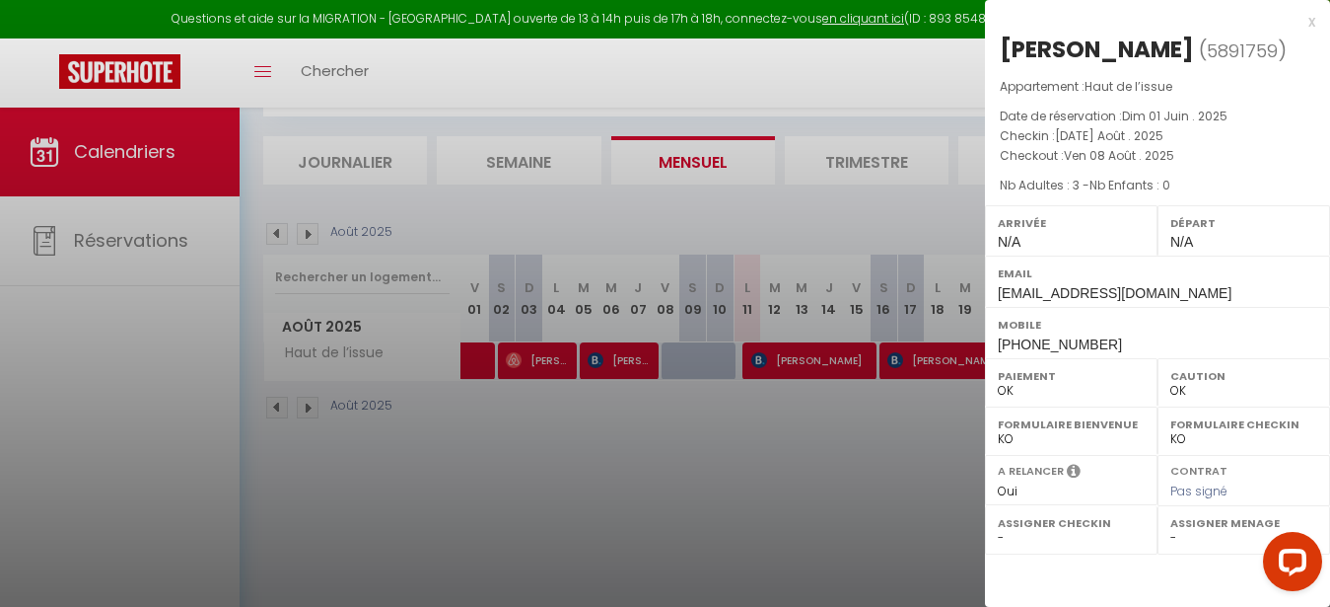
click at [629, 409] on div at bounding box center [665, 303] width 1330 height 607
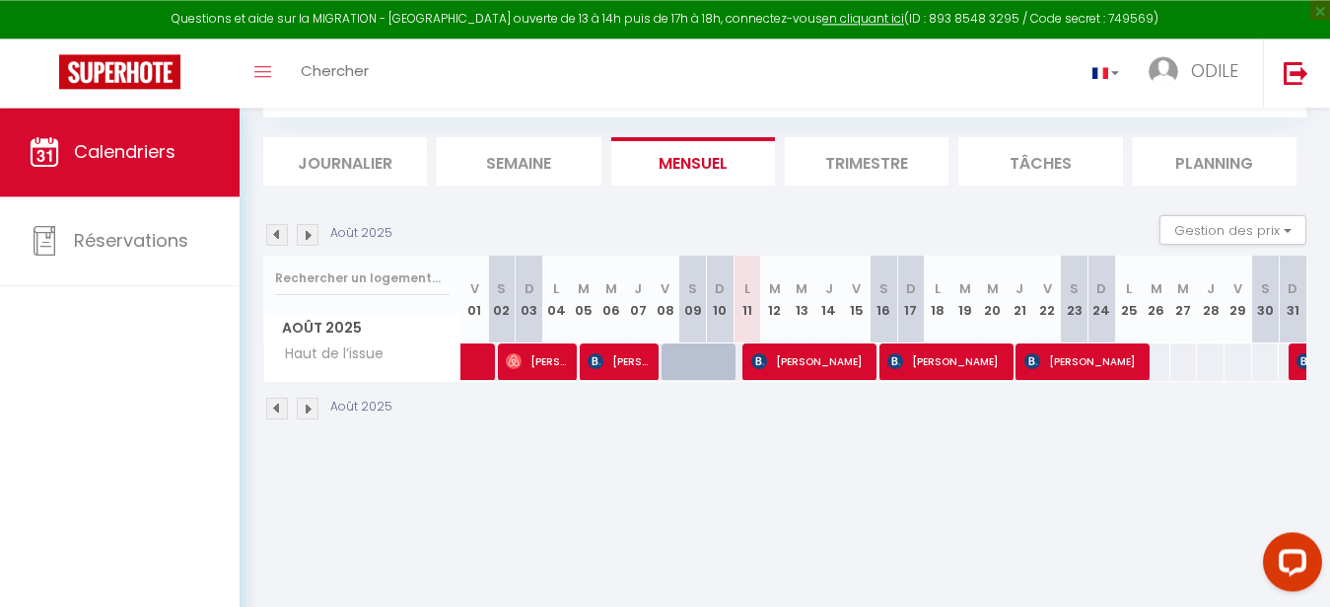
scroll to position [108, 0]
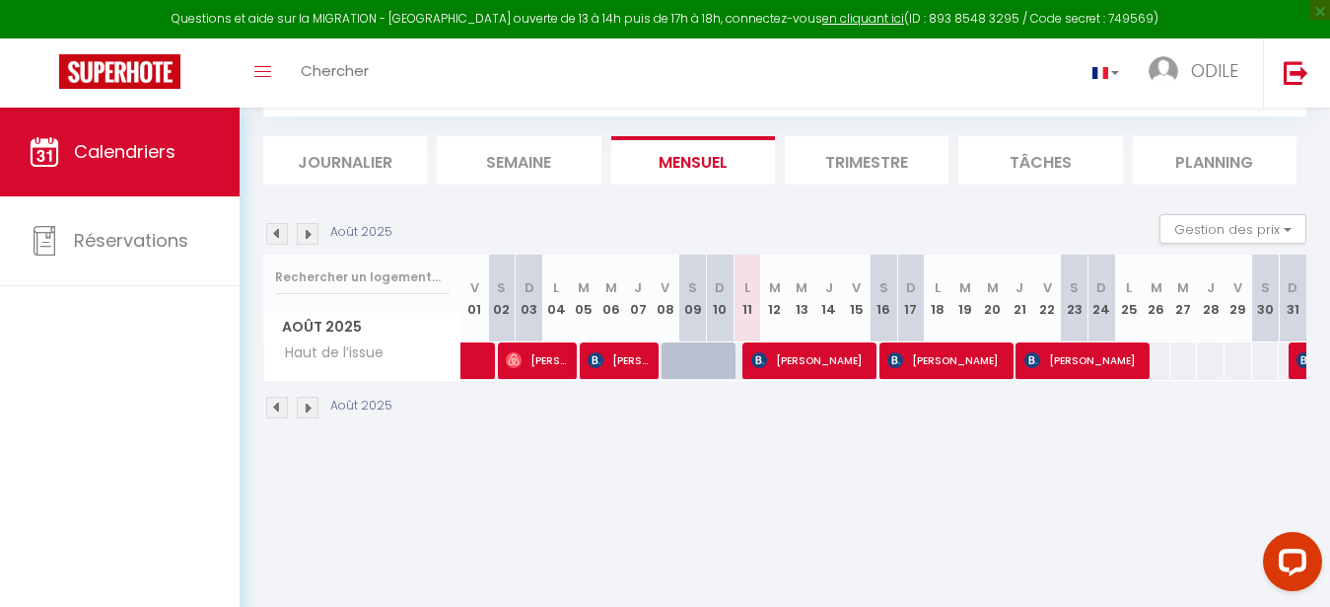
click at [313, 410] on img at bounding box center [308, 407] width 22 height 22
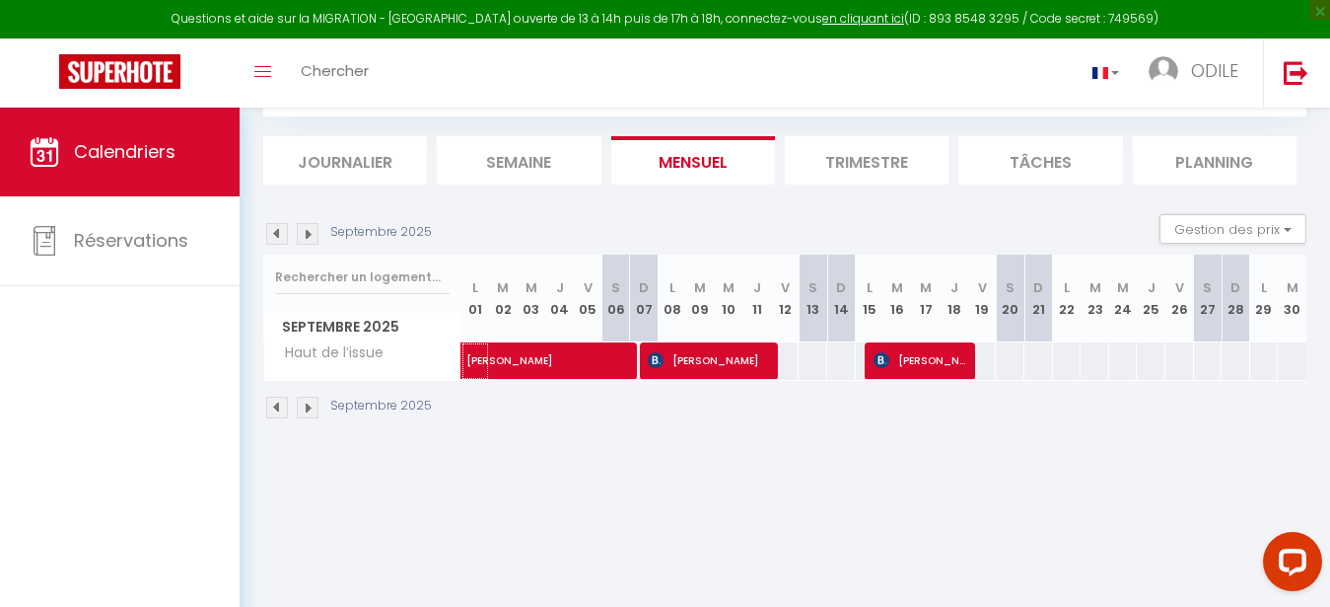
click at [590, 367] on span "[PERSON_NAME]" at bounding box center [603, 349] width 272 height 37
select select "OK"
select select "0"
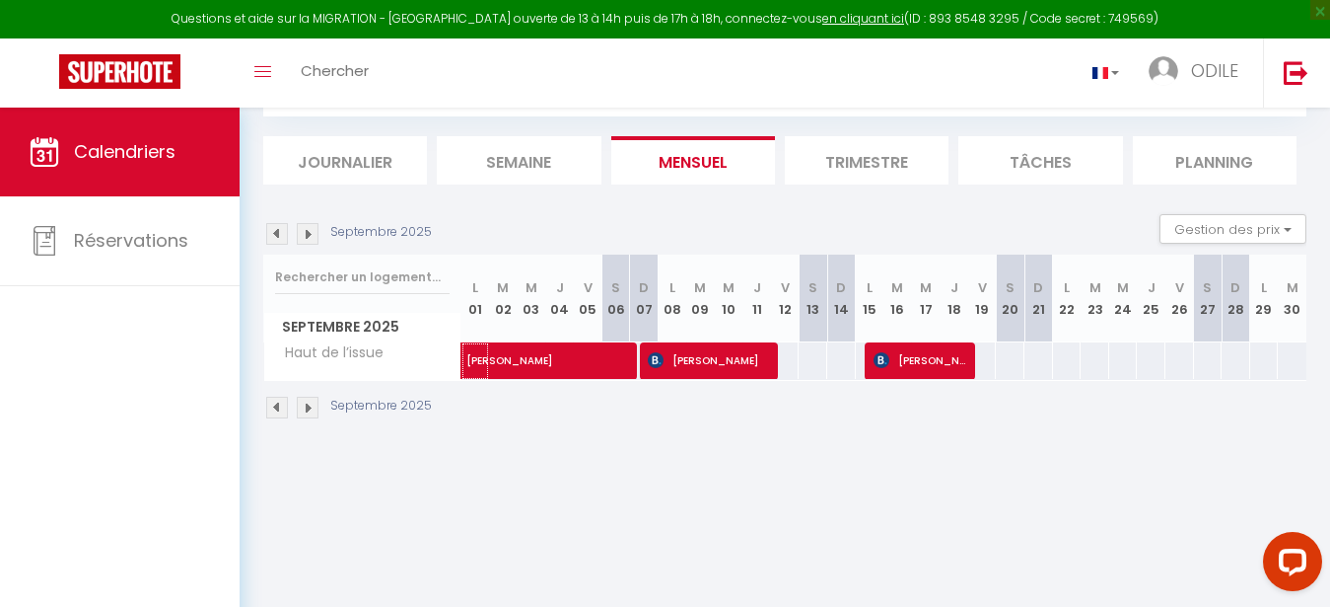
select select "1"
select select
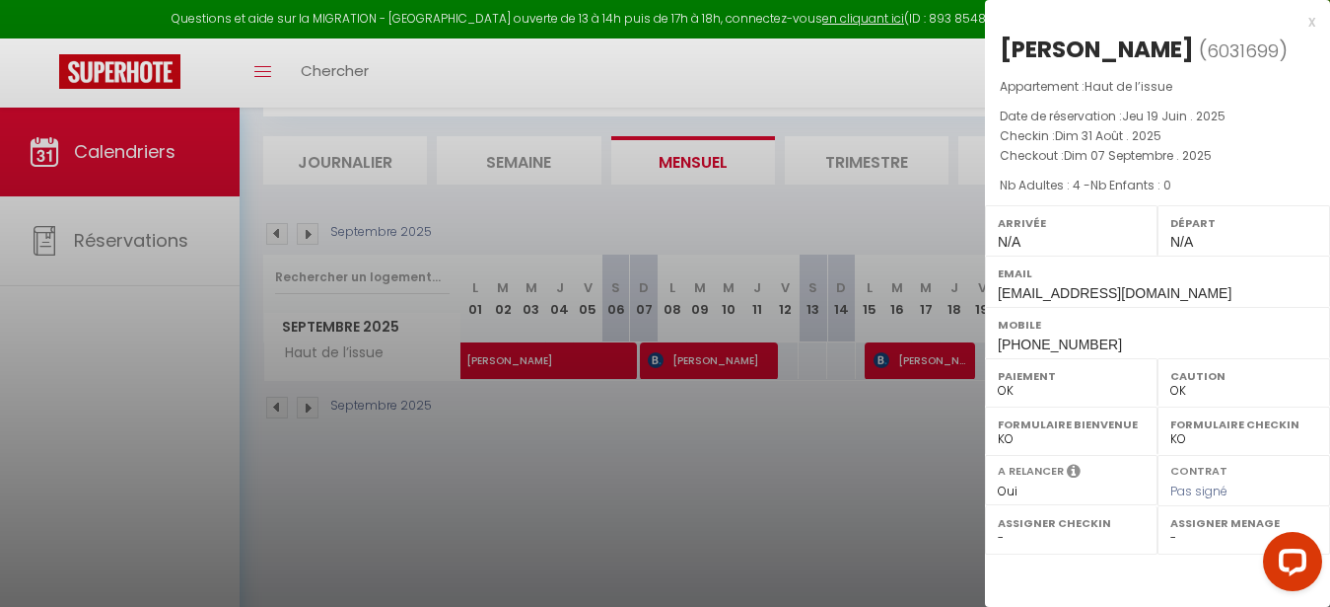
click at [720, 371] on div at bounding box center [665, 303] width 1330 height 607
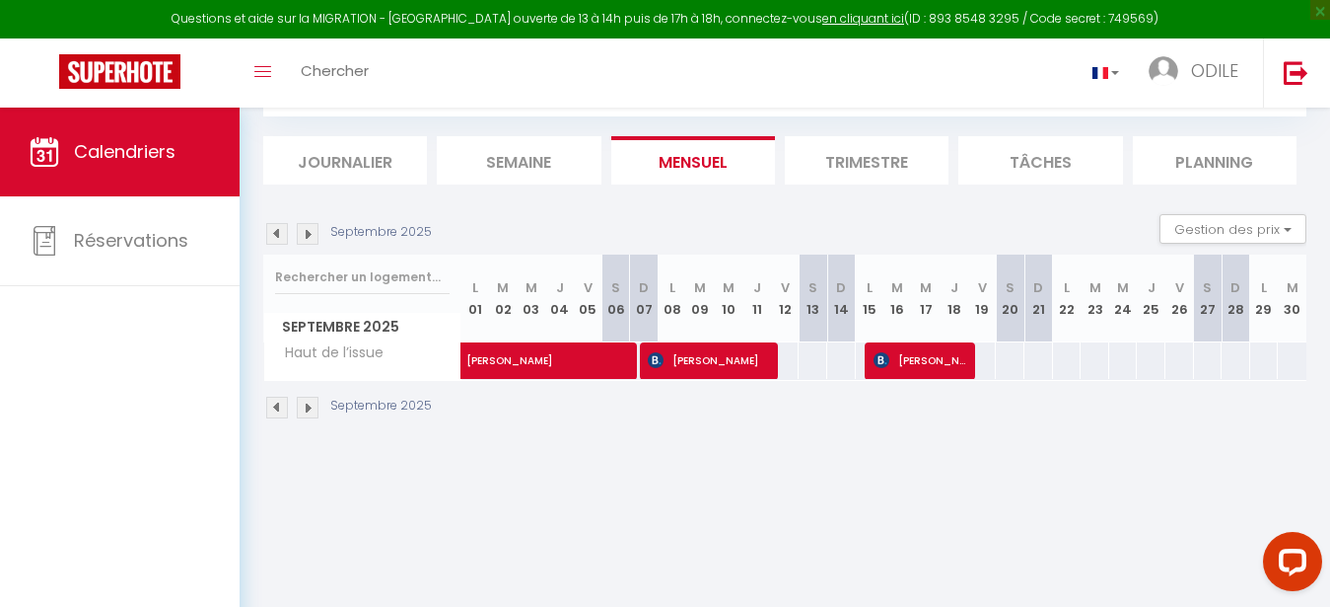
drag, startPoint x: 726, startPoint y: 358, endPoint x: 752, endPoint y: 365, distance: 26.6
click at [727, 358] on span "BERNARD GENESTIER" at bounding box center [710, 359] width 124 height 37
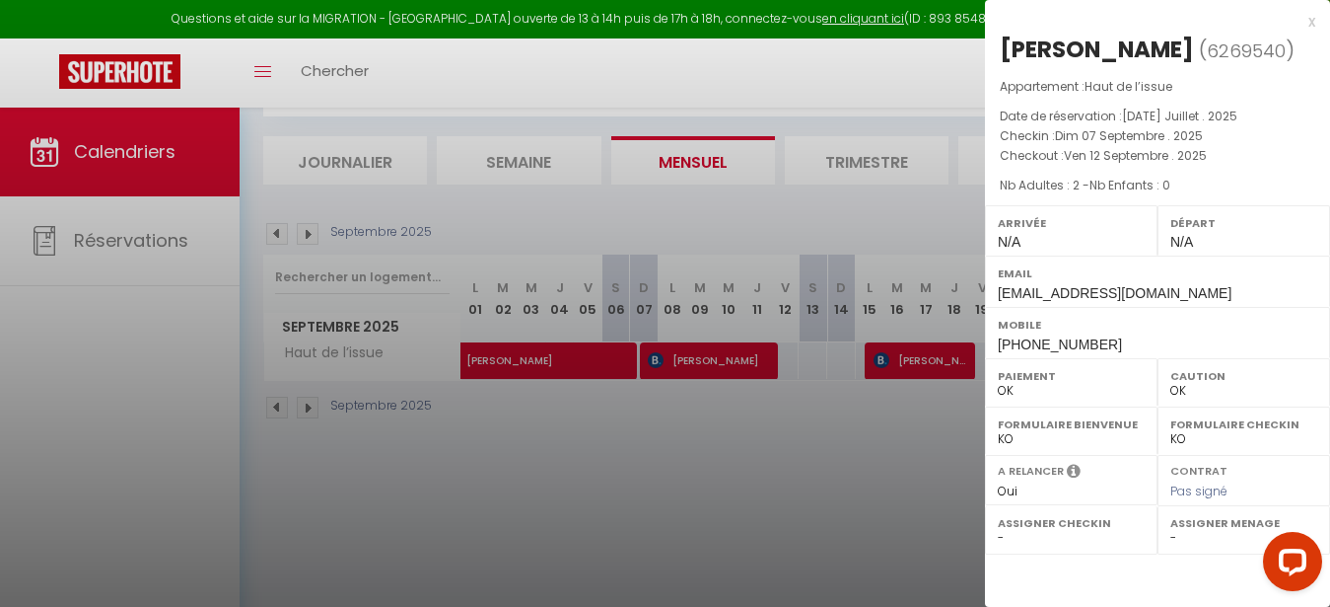
click at [759, 423] on div at bounding box center [665, 303] width 1330 height 607
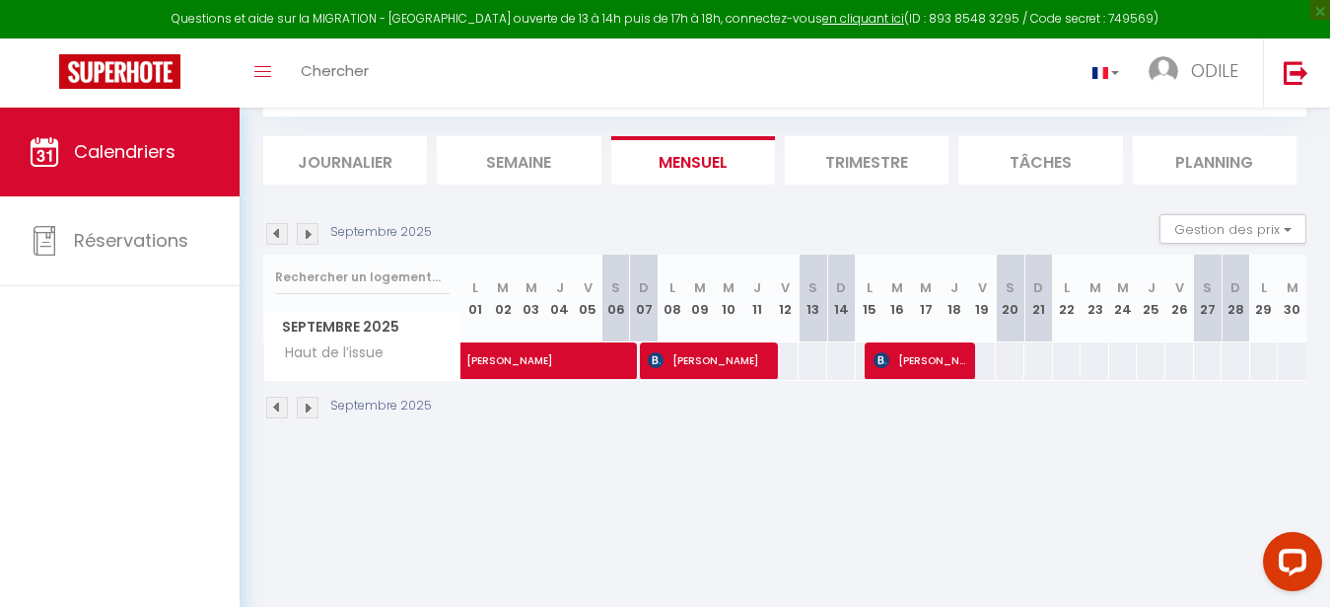
click at [923, 359] on span "DIDIER AUDIC" at bounding box center [922, 359] width 96 height 37
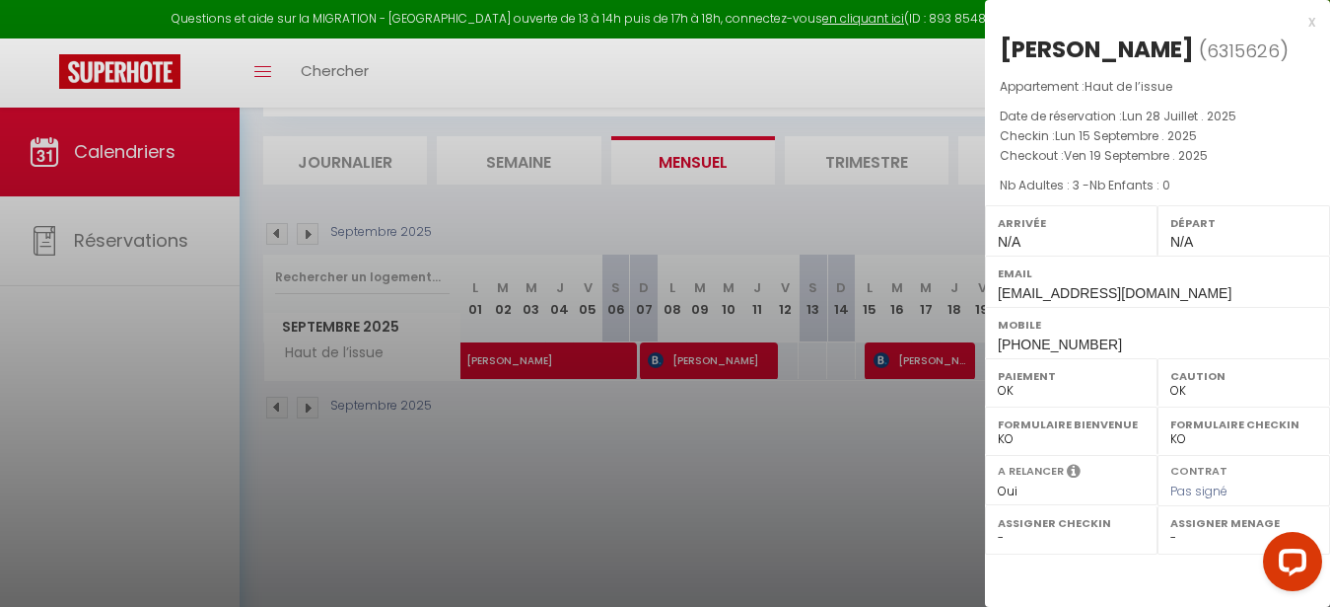
click at [874, 399] on div at bounding box center [665, 303] width 1330 height 607
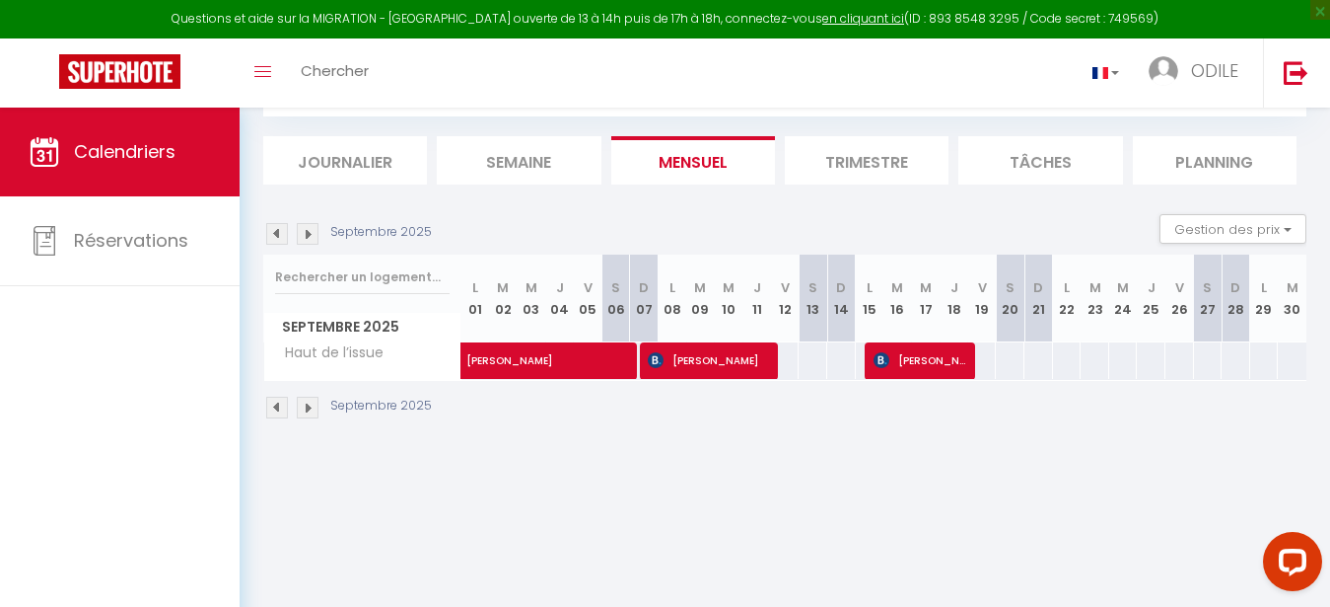
click at [276, 397] on img at bounding box center [277, 407] width 22 height 22
